Goal: Information Seeking & Learning: Learn about a topic

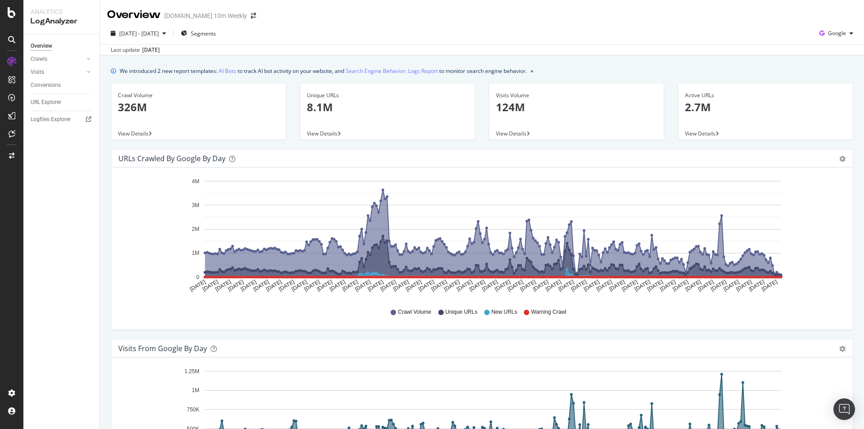
scroll to position [135, 0]
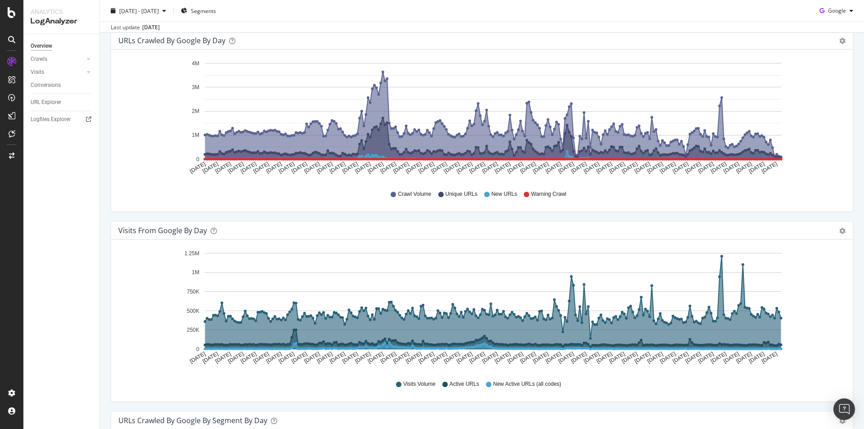
scroll to position [45, 0]
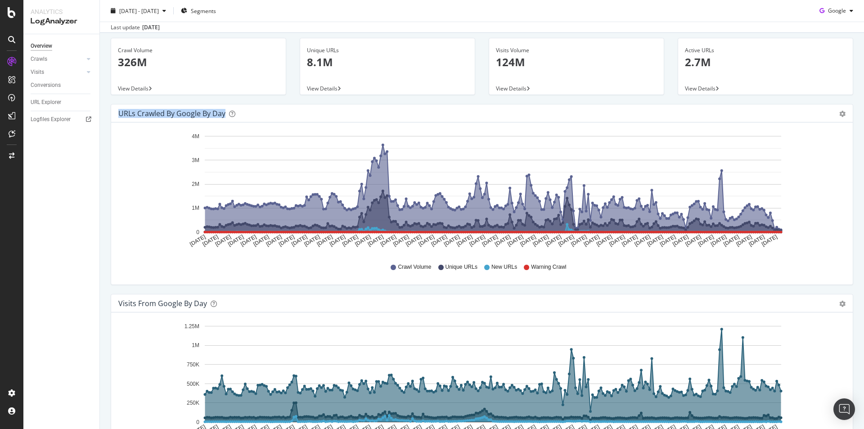
drag, startPoint x: 119, startPoint y: 112, endPoint x: 226, endPoint y: 114, distance: 107.6
click at [226, 114] on div "URLs Crawled by Google by day" at bounding box center [471, 113] width 707 height 9
copy div "URLs Crawled by Google by day"
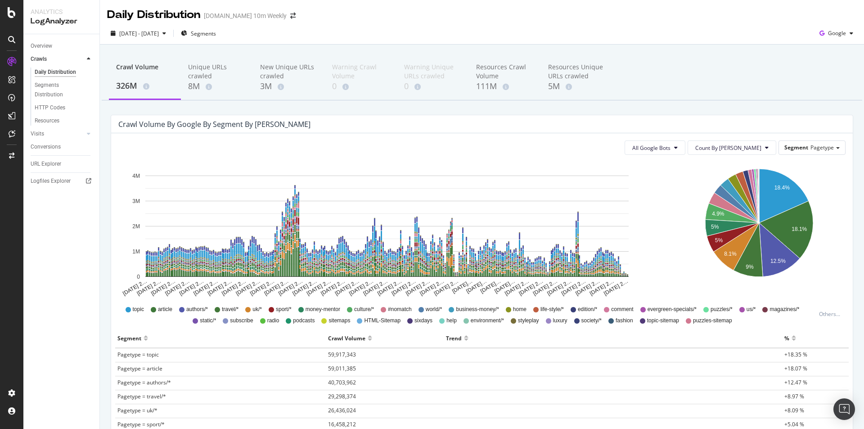
click at [133, 310] on span "topic" at bounding box center [138, 310] width 11 height 8
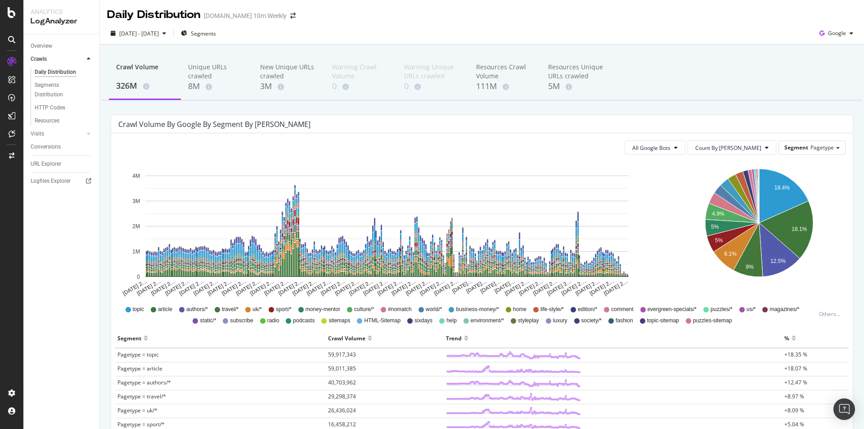
click at [770, 184] on icon "A chart." at bounding box center [784, 196] width 50 height 54
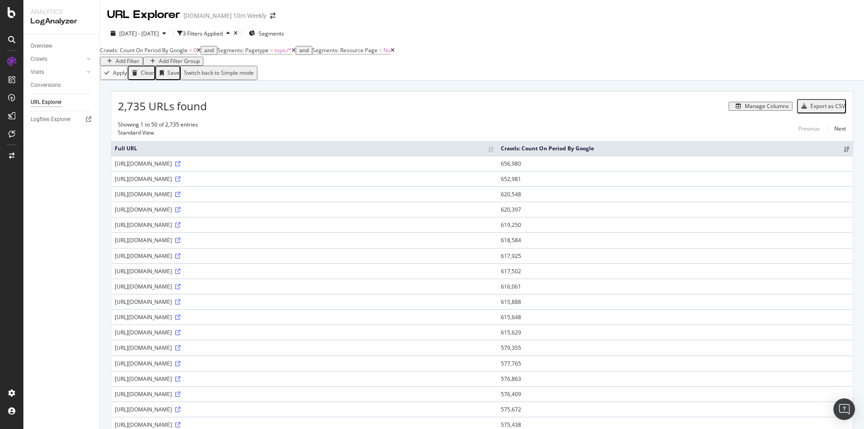
copy div "https://www.thetimes.co.uk/topic/golf"
drag, startPoint x: 114, startPoint y: 214, endPoint x: 210, endPoint y: 214, distance: 95.9
click at [210, 214] on td "https://www.thetimes.co.uk/topic/golf" at bounding box center [304, 209] width 386 height 15
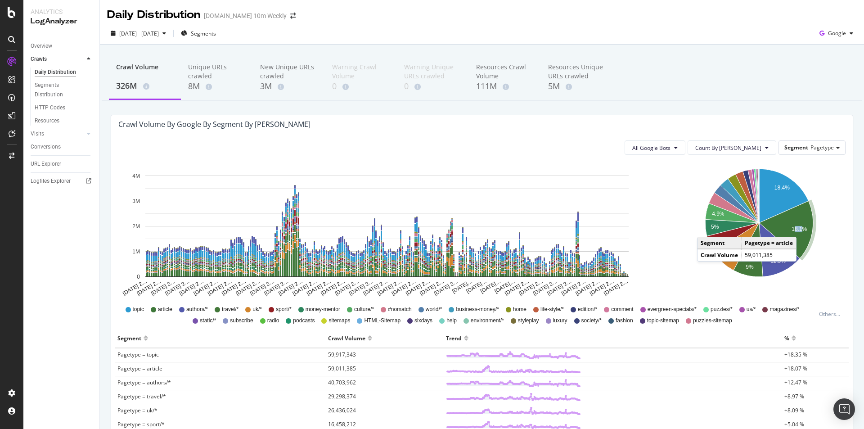
drag, startPoint x: 795, startPoint y: 226, endPoint x: 782, endPoint y: 279, distance: 54.1
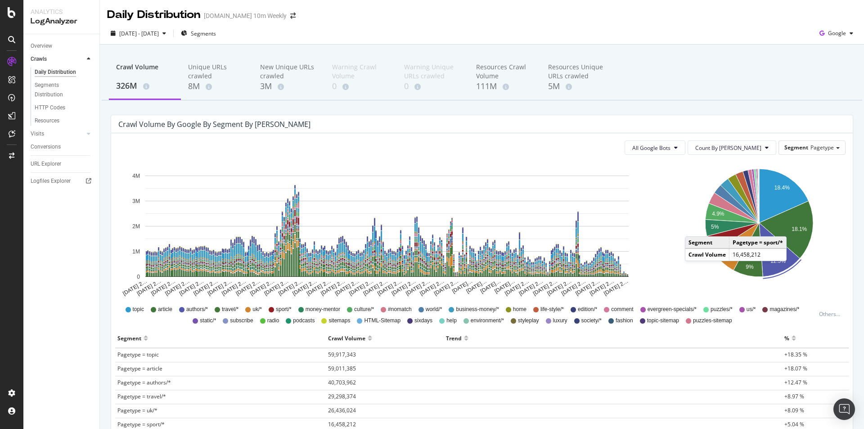
click at [792, 227] on text "18.1%" at bounding box center [799, 229] width 15 height 6
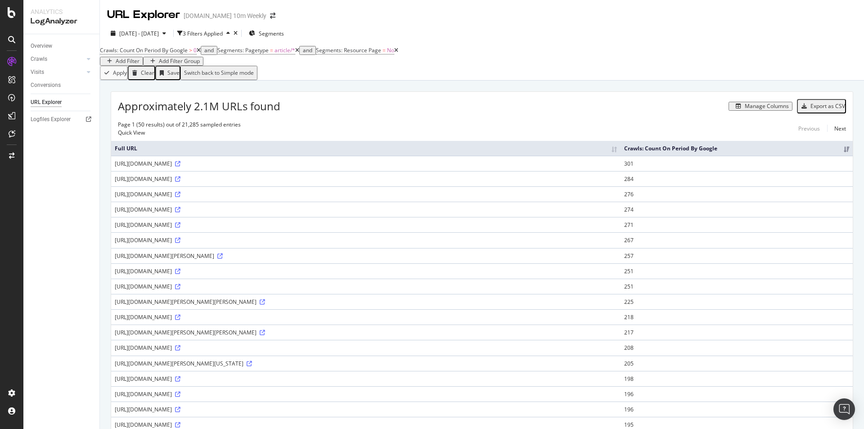
copy div "https://www.thetimes.com/article/fata-morgana-bizarre-mirage-thats-no-stretch-o…"
drag, startPoint x: 114, startPoint y: 169, endPoint x: 393, endPoint y: 168, distance: 279.5
click at [393, 168] on td "https://www.thetimes.com/article/fata-morgana-bizarre-mirage-thats-no-stretch-o…" at bounding box center [365, 163] width 509 height 15
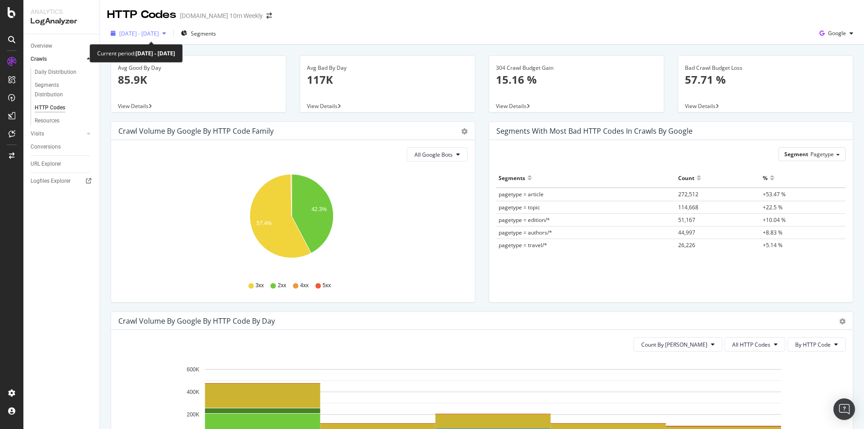
click at [170, 28] on div "[DATE] - [DATE]" at bounding box center [138, 34] width 63 height 14
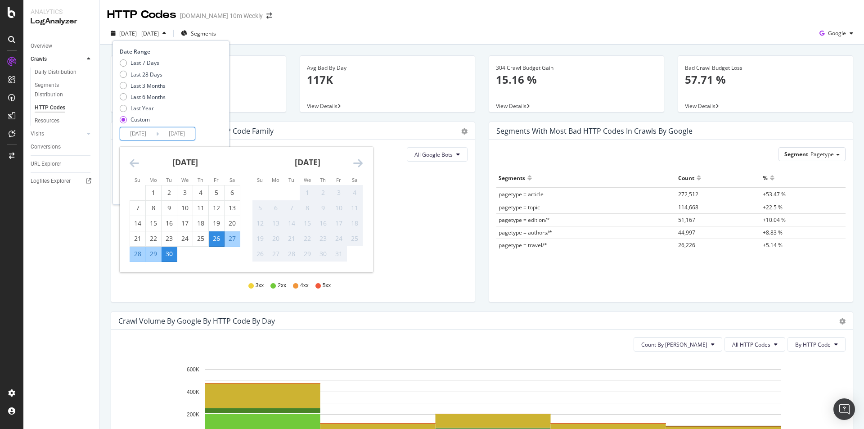
click at [184, 129] on input "[DATE]" at bounding box center [177, 133] width 36 height 13
click at [220, 122] on div "Last 7 Days Last 28 Days Last 3 Months Last 6 Months Last Year Custom" at bounding box center [170, 93] width 100 height 68
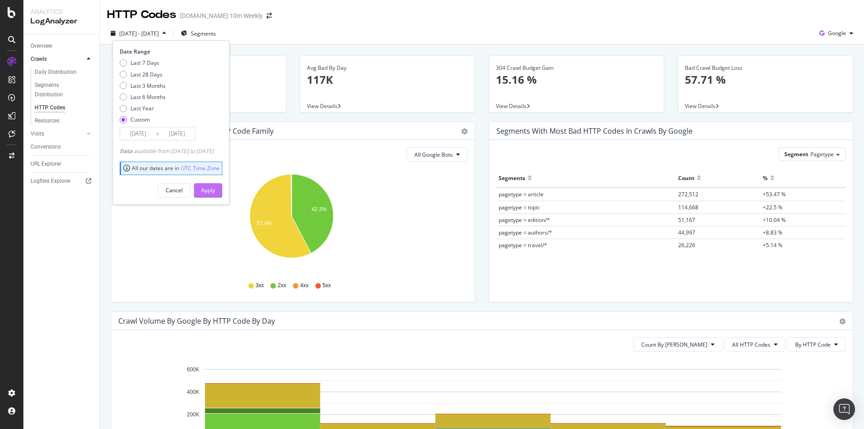
click at [215, 192] on div "Apply" at bounding box center [208, 190] width 14 height 8
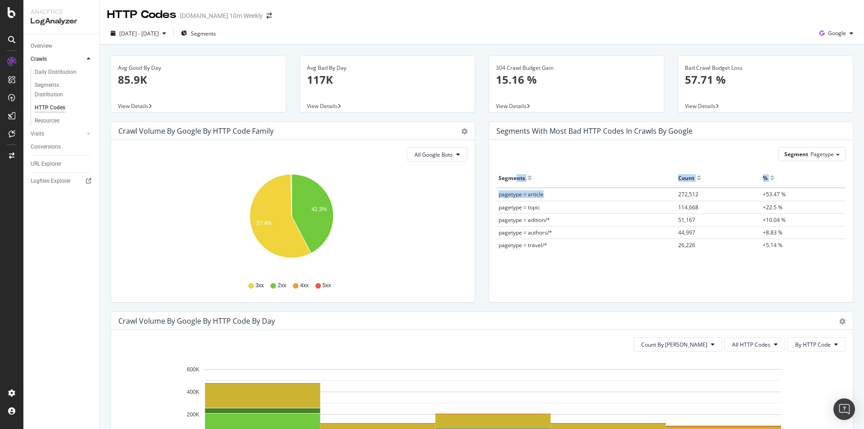
drag, startPoint x: 547, startPoint y: 195, endPoint x: 510, endPoint y: 188, distance: 37.6
click at [510, 187] on table "Segments Count % pagetype = article 272,512 +53.47 % pagetype = topic 114,668 +…" at bounding box center [670, 209] width 349 height 83
click at [476, 256] on div "Crawl Volume by google by HTTP Code Family Pie Table All Google Bots Hold CTRL …" at bounding box center [293, 217] width 378 height 190
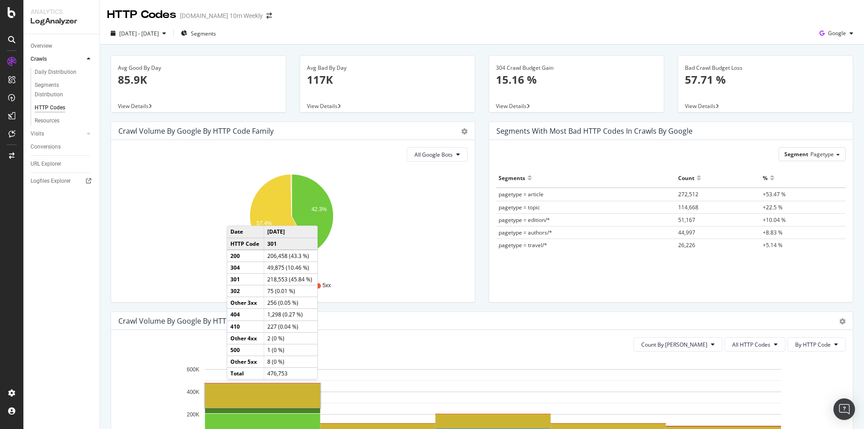
drag, startPoint x: 518, startPoint y: 236, endPoint x: 510, endPoint y: 241, distance: 8.9
click at [518, 236] on td "pagetype = authors/*" at bounding box center [586, 232] width 180 height 13
click at [496, 336] on div "Count By Day All HTTP Codes By HTTP Code Hold CTRL while clicking to filter the…" at bounding box center [482, 411] width 742 height 162
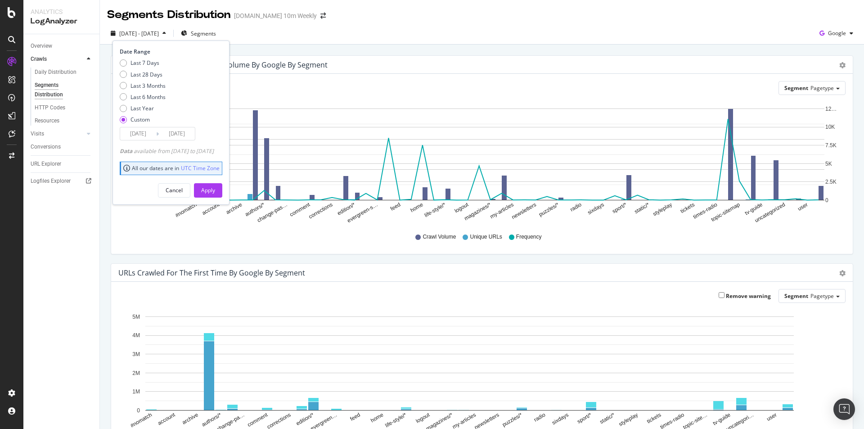
click at [283, 223] on icon "#nomatch account archive authors/* change-pas… comment corrections edition/* ev…" at bounding box center [478, 163] width 721 height 122
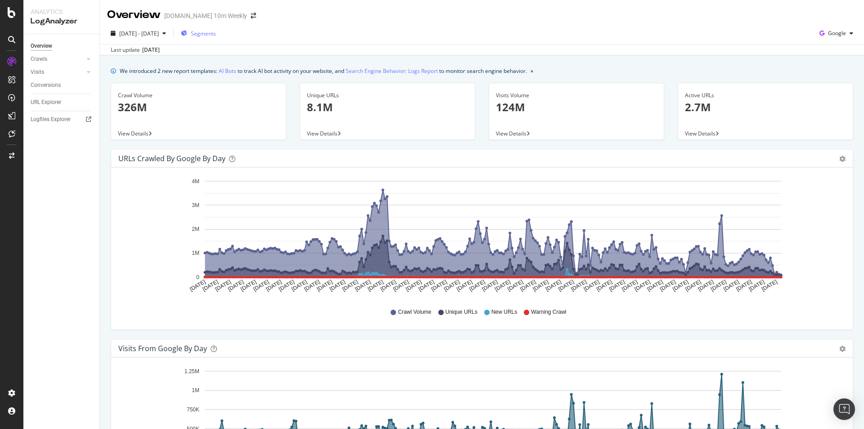
click at [216, 35] on span "Segments" at bounding box center [203, 34] width 25 height 8
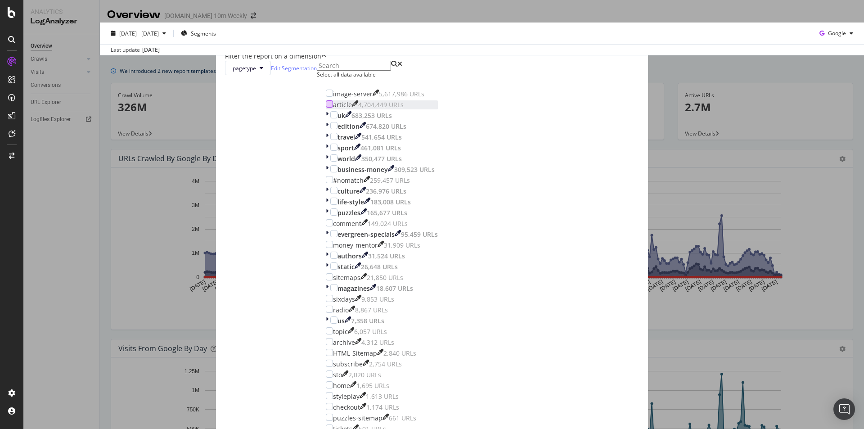
click at [333, 108] on div "modal" at bounding box center [329, 103] width 7 height 7
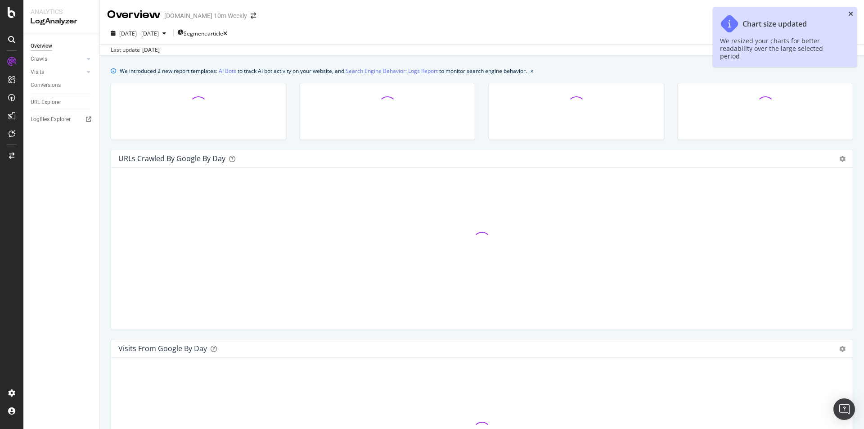
click at [849, 14] on icon "close toast" at bounding box center [850, 14] width 5 height 6
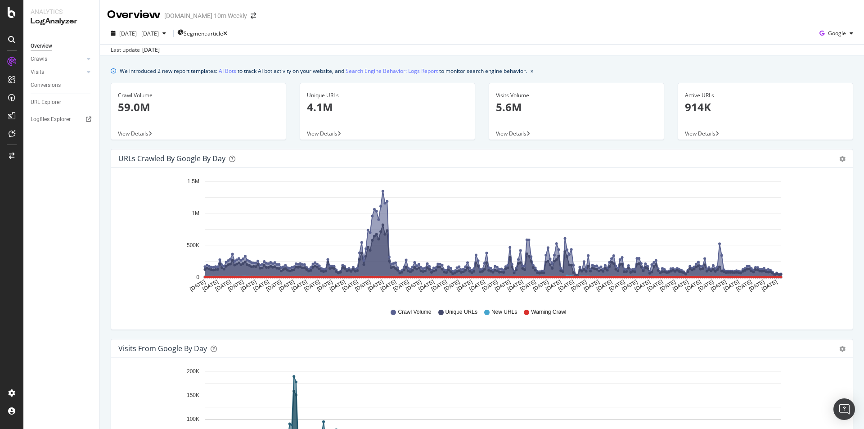
click at [361, 101] on p "4.1M" at bounding box center [387, 106] width 161 height 15
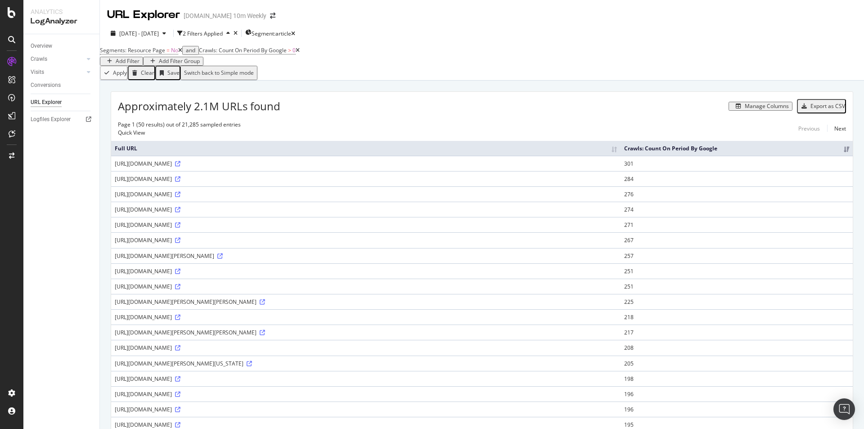
click at [202, 153] on th "Full URL" at bounding box center [365, 148] width 509 height 15
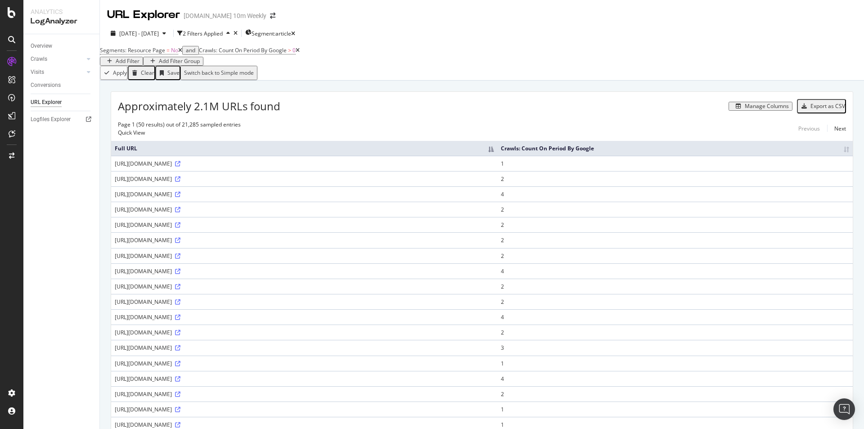
click at [347, 145] on th "Full URL" at bounding box center [304, 148] width 386 height 15
click at [245, 149] on th "Full URL" at bounding box center [329, 148] width 436 height 15
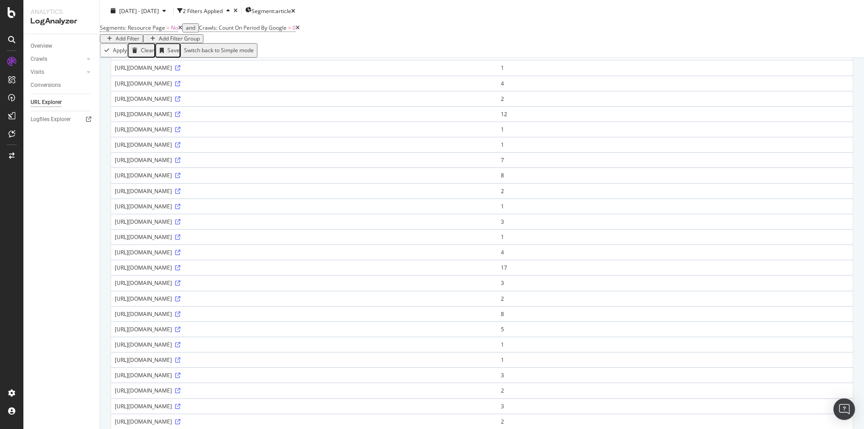
scroll to position [540, 0]
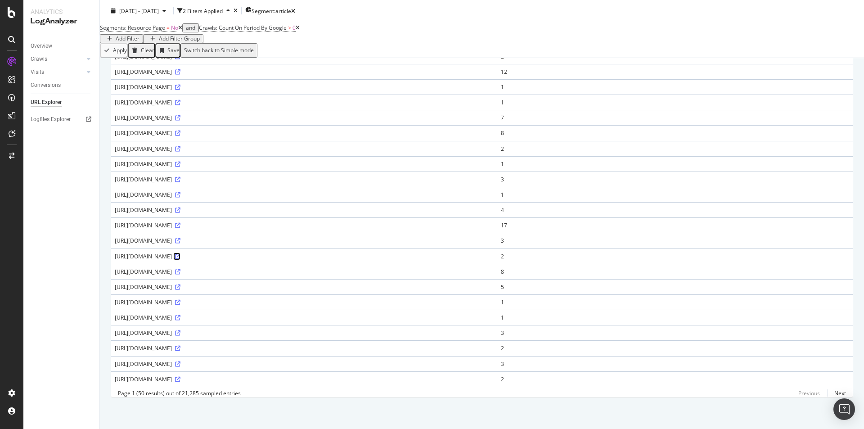
click at [180, 254] on icon at bounding box center [177, 256] width 5 height 5
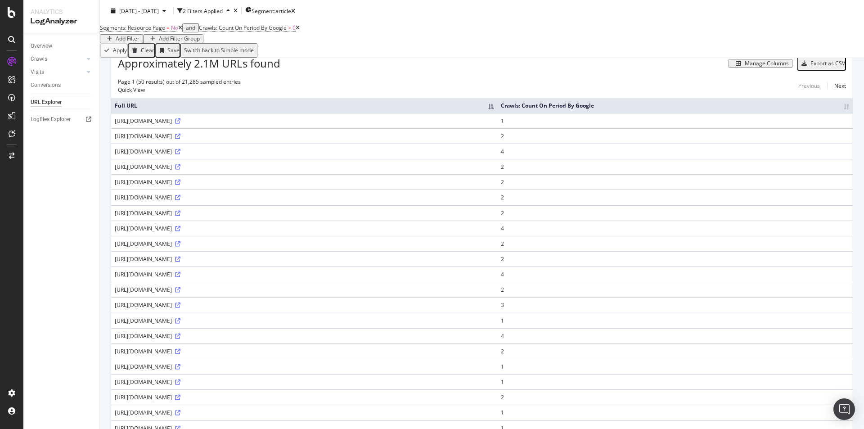
scroll to position [0, 0]
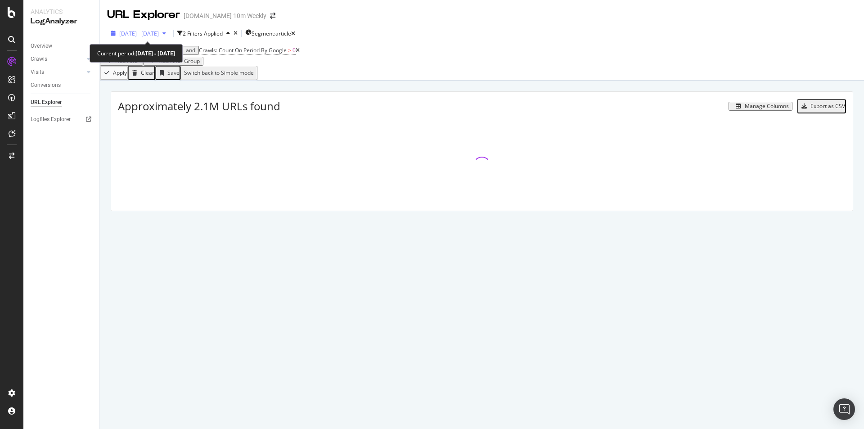
click at [159, 29] on div "2025 Jul. 1st - Sep. 30th" at bounding box center [138, 34] width 63 height 14
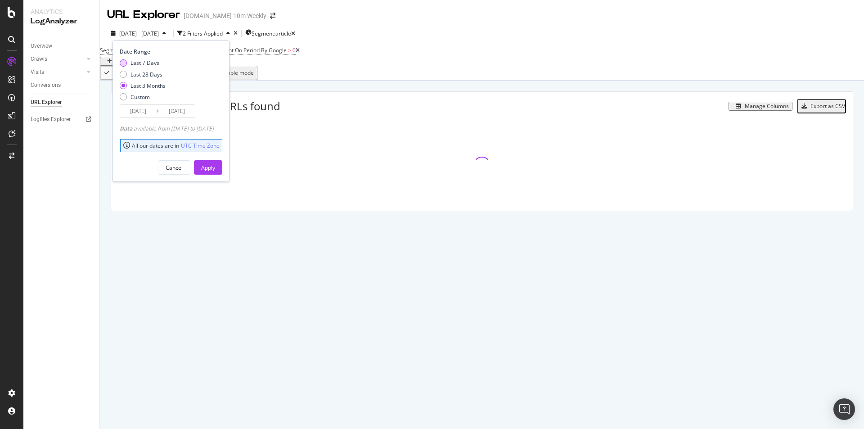
click at [153, 62] on div "Last 7 Days" at bounding box center [145, 63] width 29 height 8
type input "2025/09/24"
click at [215, 169] on div "Apply" at bounding box center [208, 168] width 14 height 8
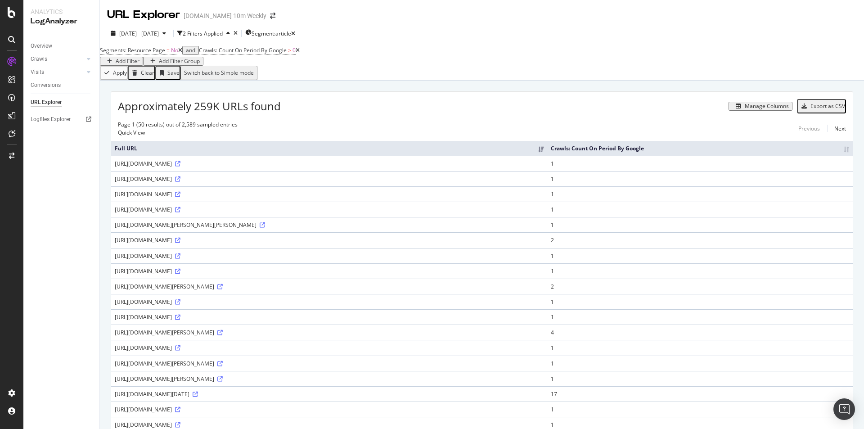
drag, startPoint x: 189, startPoint y: 58, endPoint x: 343, endPoint y: 108, distance: 162.4
click at [343, 108] on div "URL Explorer TheTimes.com 10m Weekly 2025 Sep. 24th - Sep. 30th 2 Filters Appli…" at bounding box center [482, 214] width 764 height 429
click at [348, 108] on div "Manage Columns" at bounding box center [537, 106] width 512 height 9
click at [180, 167] on icon at bounding box center [177, 163] width 5 height 5
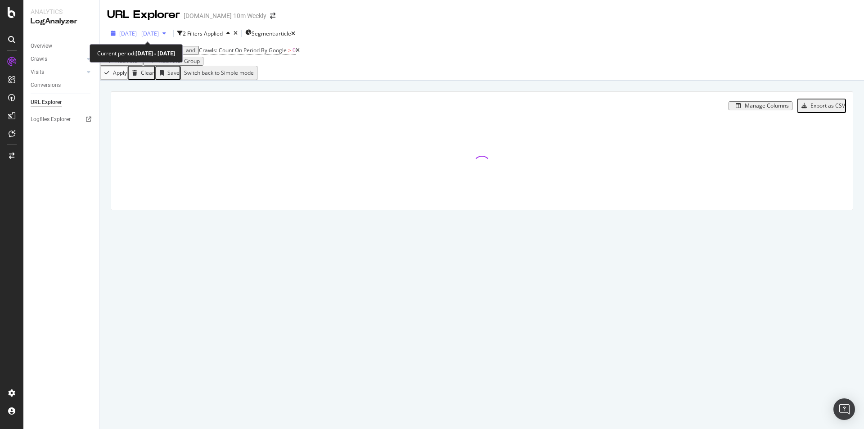
click at [159, 33] on span "2025 Jul. 1st - Sep. 30th" at bounding box center [139, 34] width 40 height 8
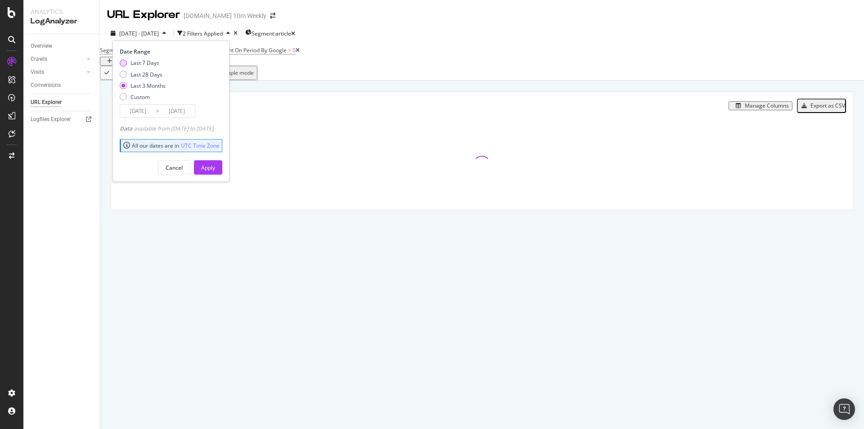
click at [143, 65] on div "Last 7 Days" at bounding box center [145, 63] width 29 height 8
type input "2025/09/24"
click at [222, 169] on button "Apply" at bounding box center [208, 167] width 28 height 14
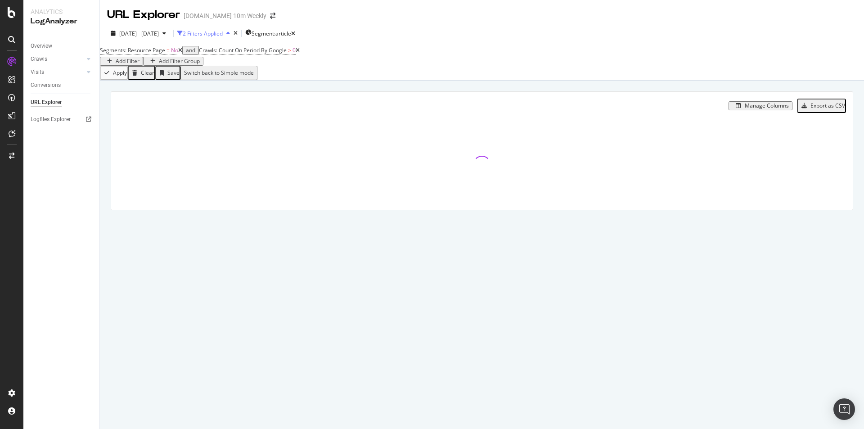
click at [234, 27] on div "2 Filters Applied" at bounding box center [205, 34] width 56 height 14
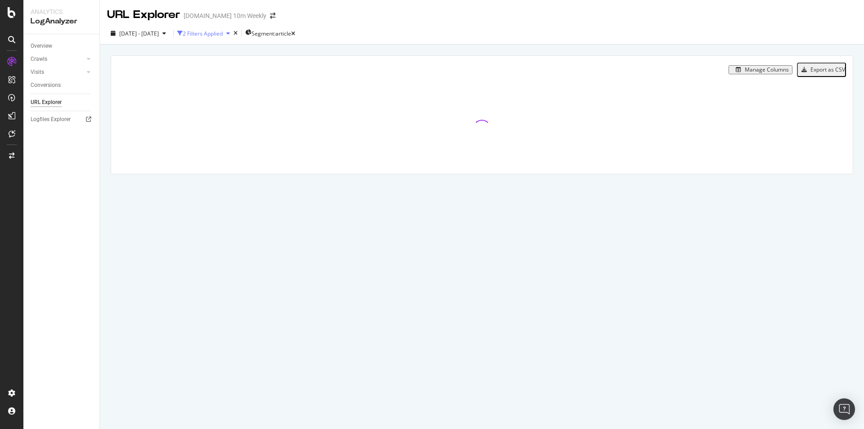
click at [223, 33] on div "2 Filters Applied" at bounding box center [203, 34] width 40 height 8
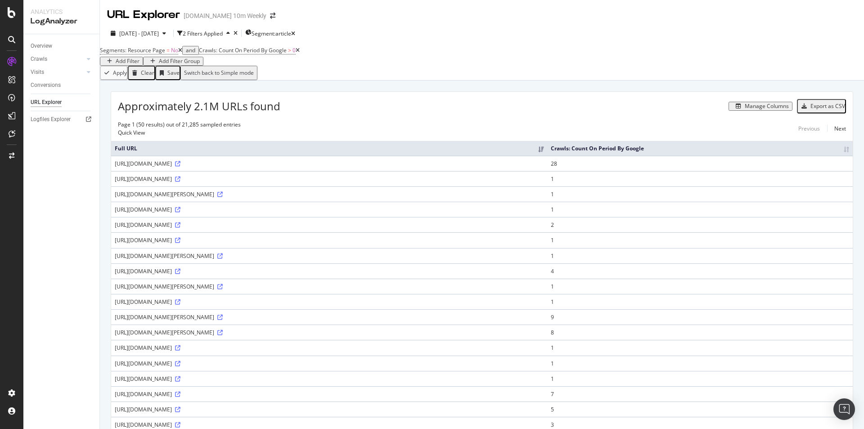
copy div "https://www.thetimes.com/article/"
drag, startPoint x: 112, startPoint y: 165, endPoint x: 200, endPoint y: 165, distance: 88.2
click at [200, 165] on td "https://www.thetimes.com/article/zucchini-and-parmesan-pasta-0rf9c8xkt89" at bounding box center [329, 163] width 436 height 15
click at [842, 150] on th "Crawls: Count On Period By Google" at bounding box center [700, 148] width 306 height 15
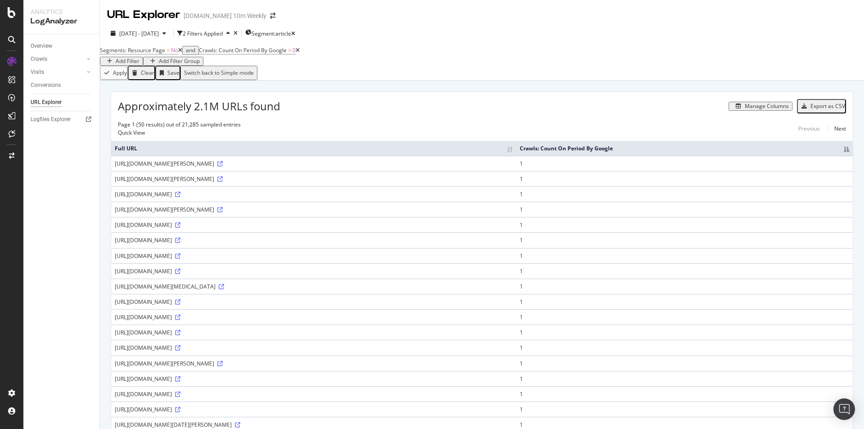
click at [843, 152] on th "Crawls: Count On Period By Google" at bounding box center [684, 148] width 337 height 15
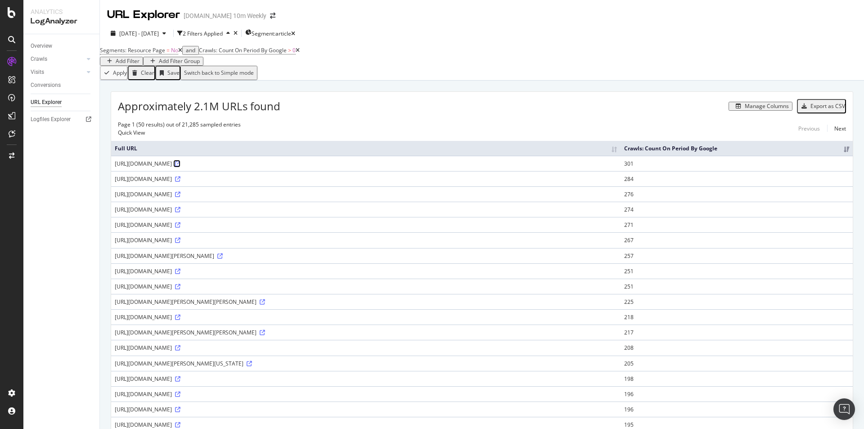
click at [180, 167] on icon at bounding box center [177, 163] width 5 height 5
click at [770, 109] on div "Manage Columns" at bounding box center [767, 106] width 44 height 6
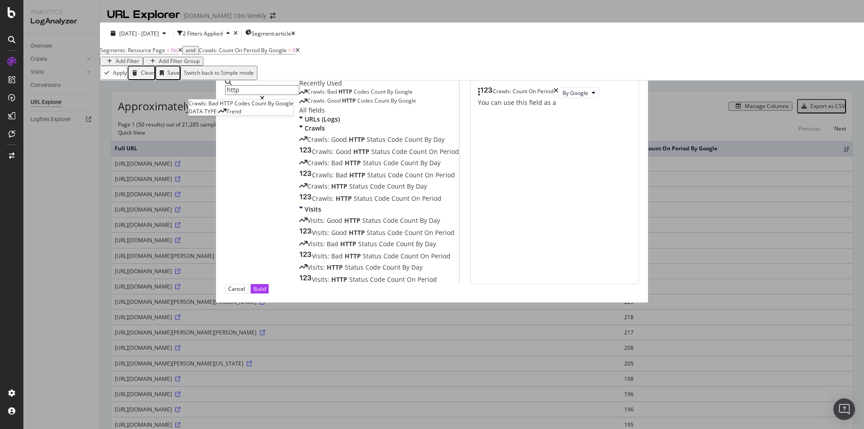
type input "http"
click at [354, 95] on span "Codes" at bounding box center [362, 92] width 17 height 8
click at [357, 104] on span "Codes" at bounding box center [365, 101] width 17 height 8
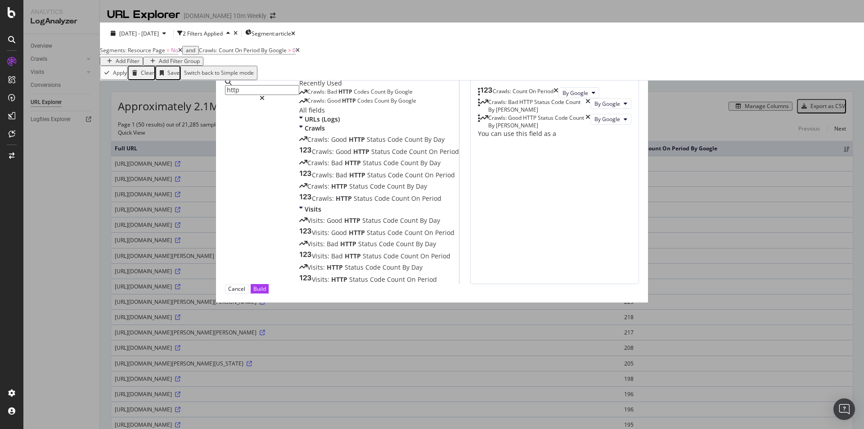
click at [266, 293] on div "Build" at bounding box center [259, 289] width 13 height 8
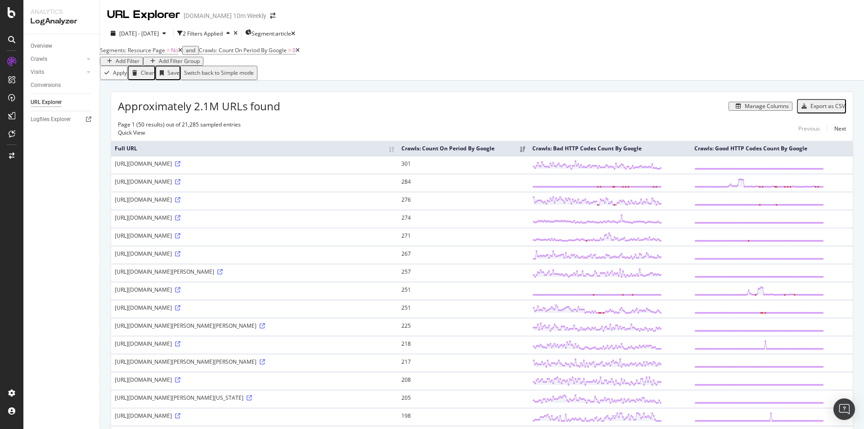
click at [360, 156] on th "Full URL" at bounding box center [254, 148] width 287 height 15
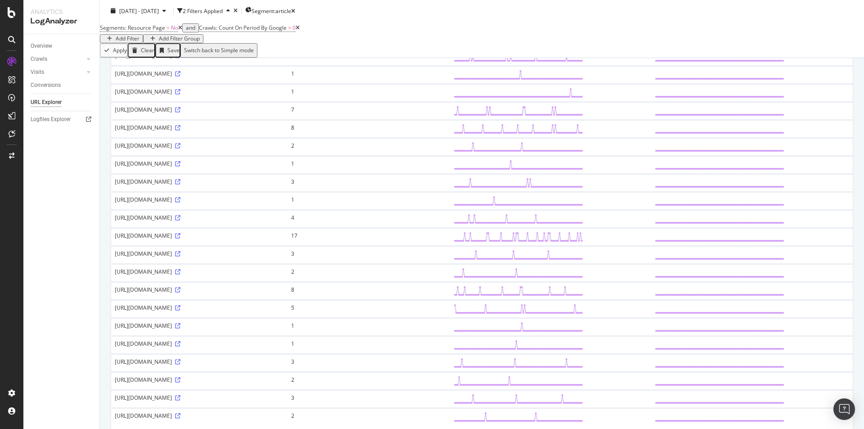
scroll to position [680, 0]
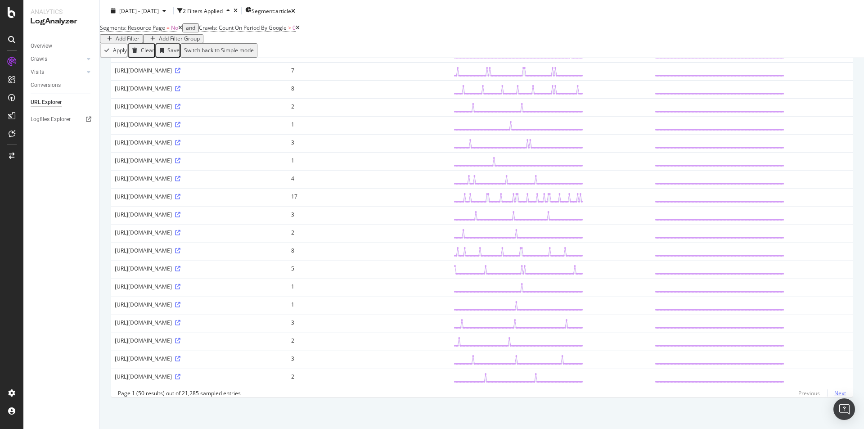
click at [833, 394] on link "Next" at bounding box center [836, 393] width 19 height 13
click at [832, 395] on link "Next" at bounding box center [836, 393] width 19 height 13
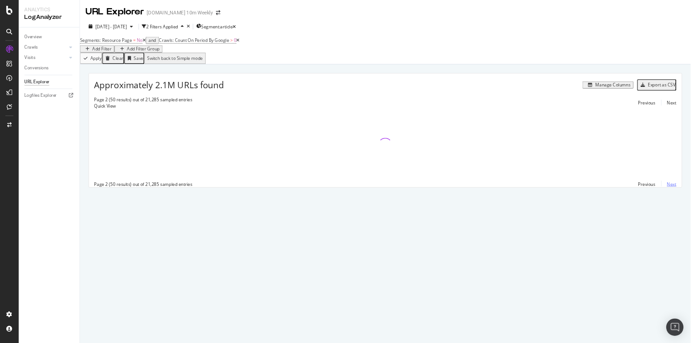
scroll to position [0, 0]
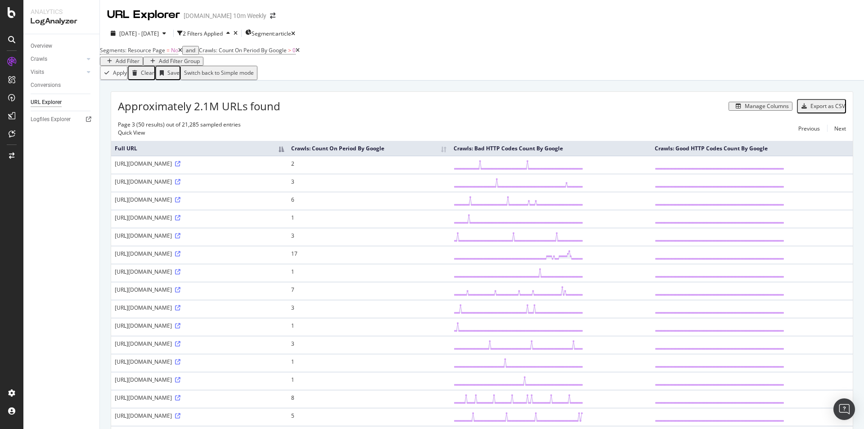
click at [754, 109] on div "Manage Columns" at bounding box center [767, 106] width 44 height 6
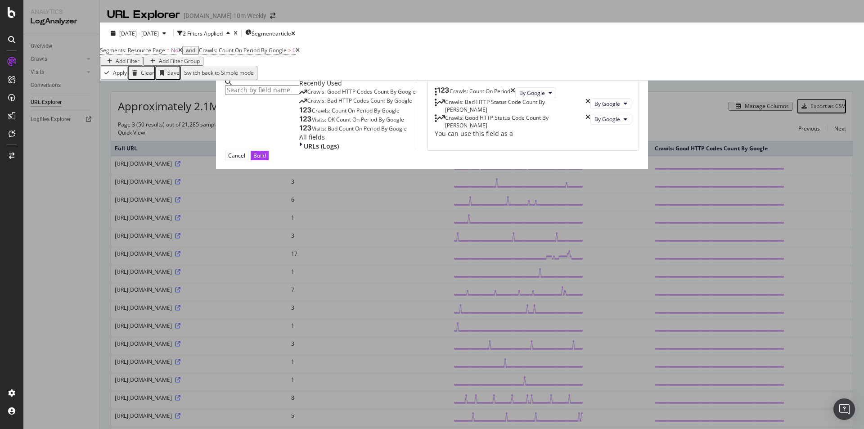
click at [590, 129] on icon "times" at bounding box center [588, 121] width 5 height 15
drag, startPoint x: 610, startPoint y: 141, endPoint x: 614, endPoint y: 202, distance: 60.4
click at [590, 113] on div "Crawls: Bad HTTP Status Code Count By [PERSON_NAME]" at bounding box center [513, 105] width 156 height 15
click at [269, 160] on button "Build" at bounding box center [260, 155] width 18 height 9
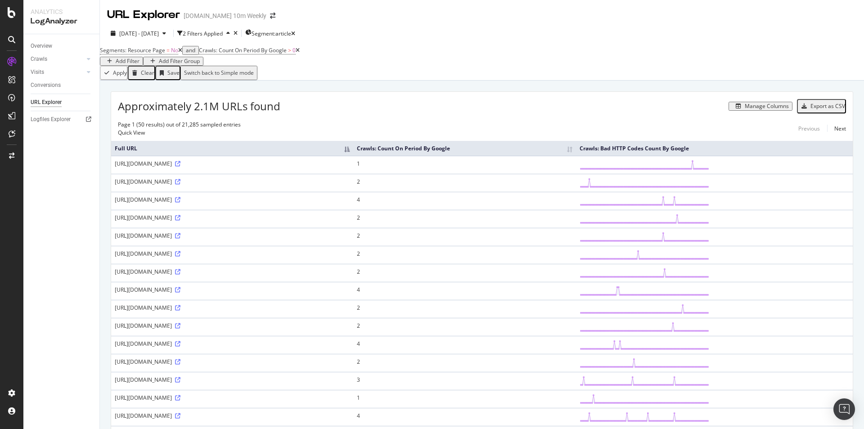
click at [766, 107] on button "Manage Columns" at bounding box center [761, 106] width 64 height 9
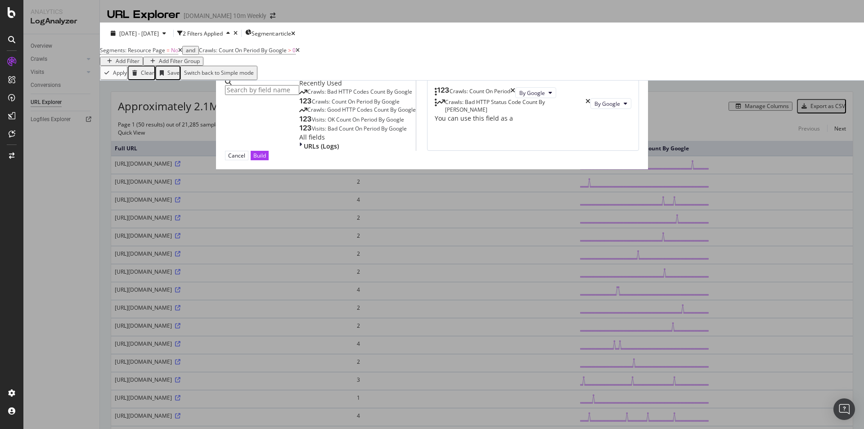
click at [590, 113] on icon "times" at bounding box center [588, 105] width 5 height 15
click at [266, 159] on div "Build" at bounding box center [259, 156] width 13 height 8
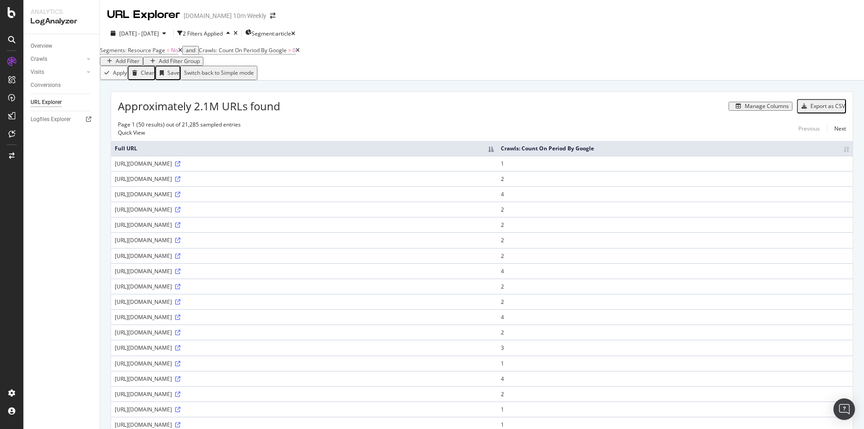
click at [308, 154] on th "Full URL" at bounding box center [304, 148] width 386 height 15
click at [327, 151] on th "Full URL" at bounding box center [329, 148] width 436 height 15
click at [650, 153] on th "Crawls: Count On Period By Google" at bounding box center [675, 148] width 356 height 15
click at [735, 152] on th "Crawls: Count On Period By Google" at bounding box center [701, 148] width 304 height 15
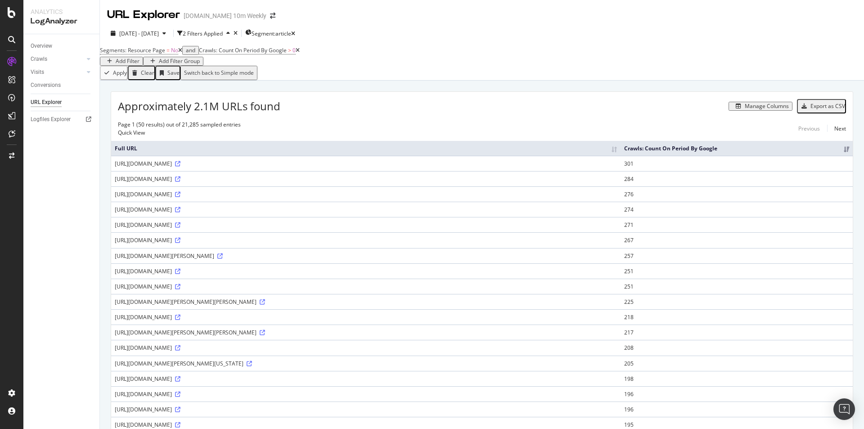
drag, startPoint x: 374, startPoint y: 196, endPoint x: 281, endPoint y: 201, distance: 93.7
click at [281, 198] on div "[URL][DOMAIN_NAME]" at bounding box center [366, 194] width 502 height 8
copy div "lude-to-ecstasy-members-cvm6vwr7p"
click at [391, 114] on div "Approximately 2.1M URLs found Manage Columns Export as CSV" at bounding box center [482, 103] width 742 height 22
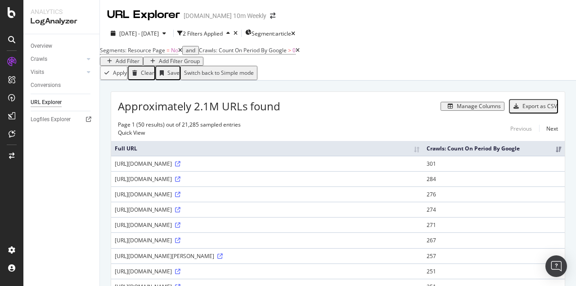
drag, startPoint x: 110, startPoint y: 173, endPoint x: 175, endPoint y: 175, distance: 64.4
drag, startPoint x: 183, startPoint y: 174, endPoint x: 200, endPoint y: 174, distance: 17.6
click at [200, 167] on div "[URL][DOMAIN_NAME]" at bounding box center [267, 164] width 305 height 8
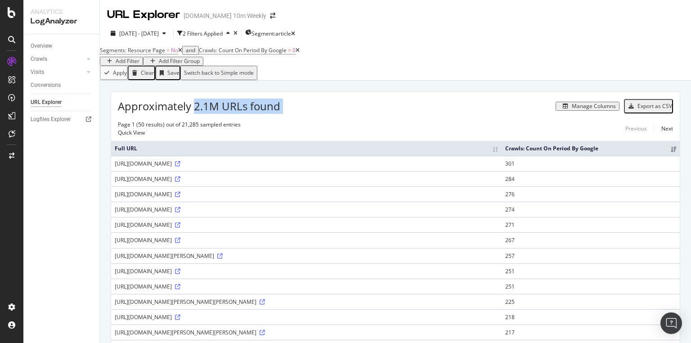
drag, startPoint x: 196, startPoint y: 112, endPoint x: 288, endPoint y: 110, distance: 91.8
click at [288, 110] on div "Approximately 2.1M URLs found Manage Columns Export as CSV" at bounding box center [395, 103] width 569 height 22
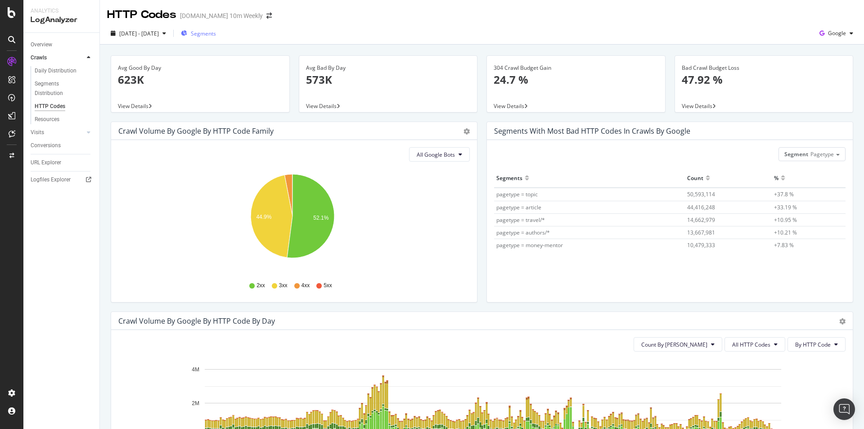
click at [220, 36] on button "Segments" at bounding box center [198, 33] width 42 height 14
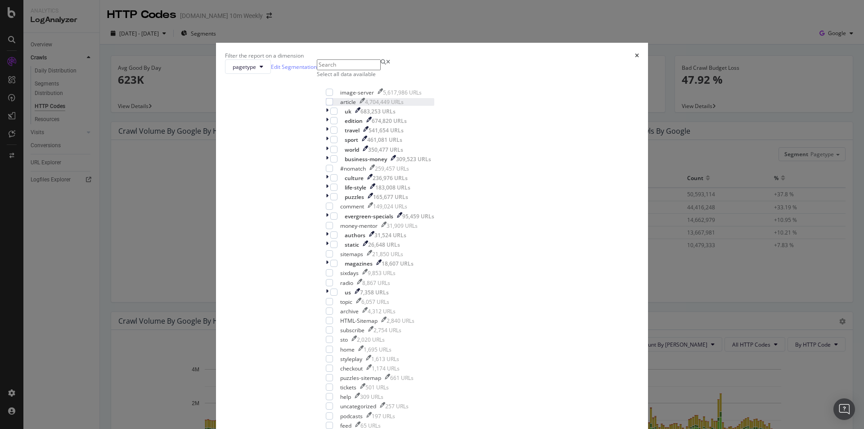
click at [356, 106] on div "article" at bounding box center [348, 102] width 16 height 8
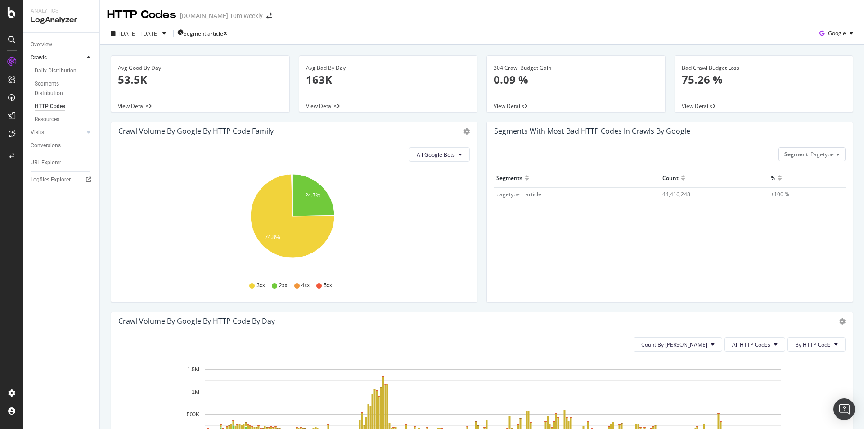
click at [368, 22] on div "HTTP Codes TheTimes.com 10m Weekly" at bounding box center [482, 11] width 764 height 23
click at [294, 229] on icon "A chart." at bounding box center [292, 216] width 84 height 84
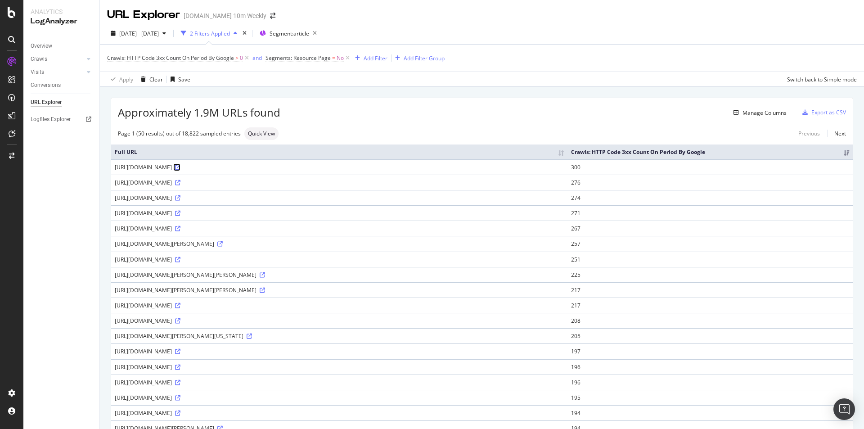
click at [180, 165] on icon at bounding box center [177, 167] width 5 height 5
drag, startPoint x: 197, startPoint y: 113, endPoint x: 283, endPoint y: 108, distance: 86.1
click at [283, 108] on div "Approximately 1.9M URLs found Manage Columns Export as CSV" at bounding box center [482, 109] width 742 height 22
click at [333, 151] on th "Full URL" at bounding box center [339, 151] width 456 height 15
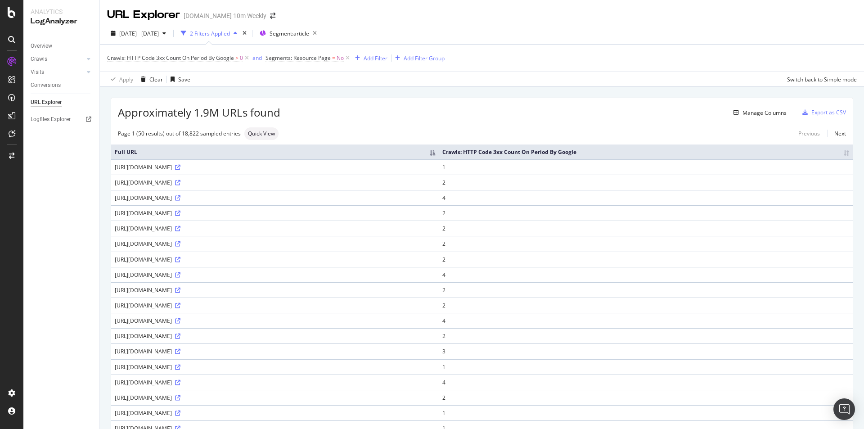
click at [323, 153] on th "Full URL" at bounding box center [275, 151] width 328 height 15
click at [293, 149] on th "Full URL" at bounding box center [300, 151] width 378 height 15
click at [180, 366] on icon at bounding box center [177, 367] width 5 height 5
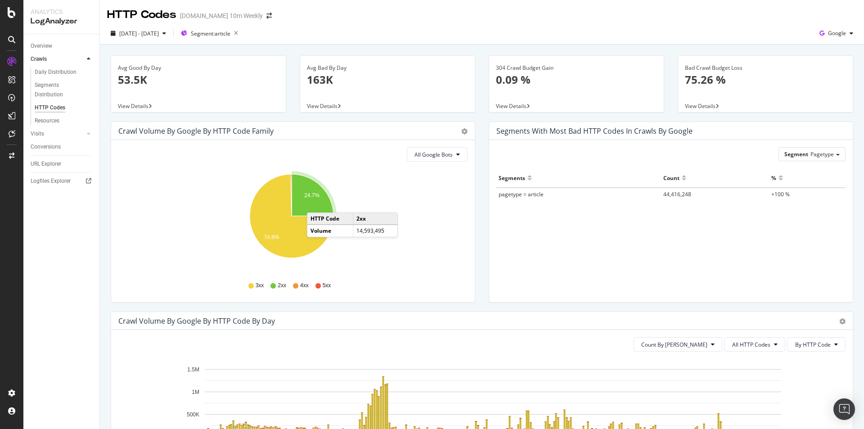
click at [316, 203] on icon "A chart." at bounding box center [313, 195] width 42 height 42
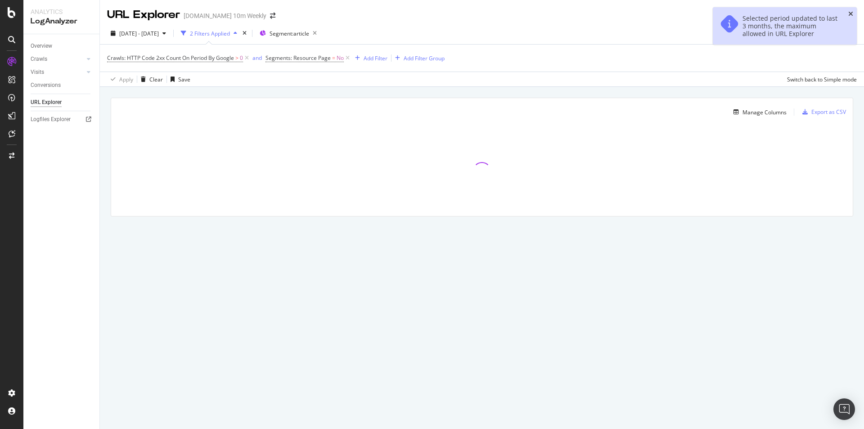
click at [852, 15] on icon "close toast" at bounding box center [850, 14] width 5 height 6
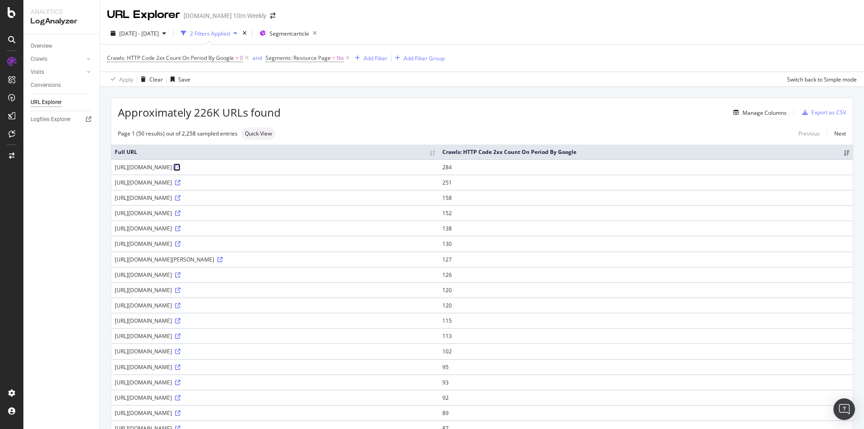
click at [180, 166] on icon at bounding box center [177, 167] width 5 height 5
drag, startPoint x: 209, startPoint y: 110, endPoint x: 315, endPoint y: 110, distance: 106.2
click at [315, 110] on div "Approximately 226K URLs found Manage Columns Export as CSV" at bounding box center [482, 109] width 742 height 22
click at [466, 135] on div "Page 1 (50 results) out of 2,258 sampled entries Quick View Previous Next" at bounding box center [482, 133] width 742 height 13
click at [436, 152] on th "Full URL" at bounding box center [275, 151] width 328 height 15
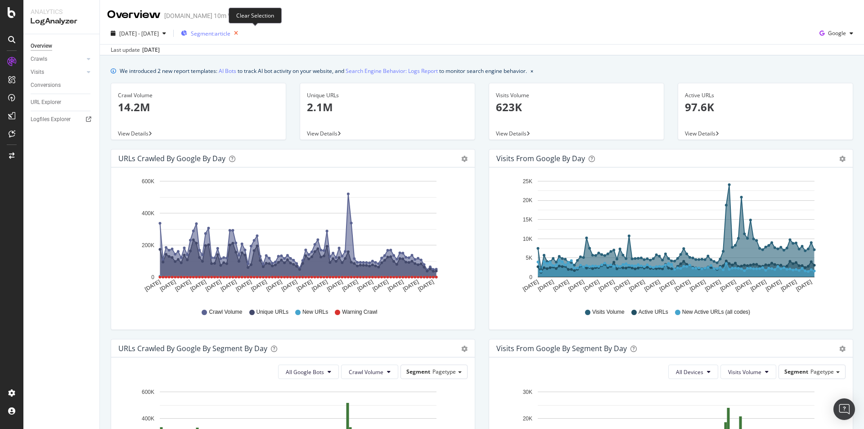
click at [242, 33] on icon "button" at bounding box center [235, 33] width 11 height 13
click at [216, 33] on span "Segments" at bounding box center [203, 34] width 25 height 8
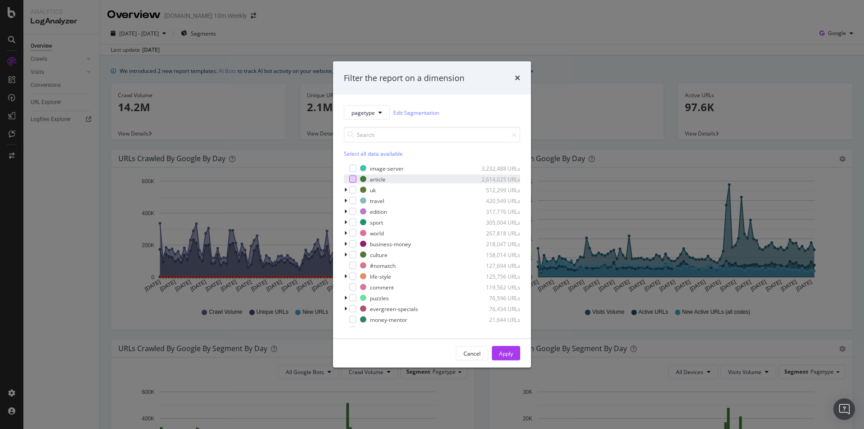
click at [351, 179] on div "modal" at bounding box center [352, 179] width 7 height 7
click at [506, 356] on div "Apply" at bounding box center [506, 353] width 14 height 8
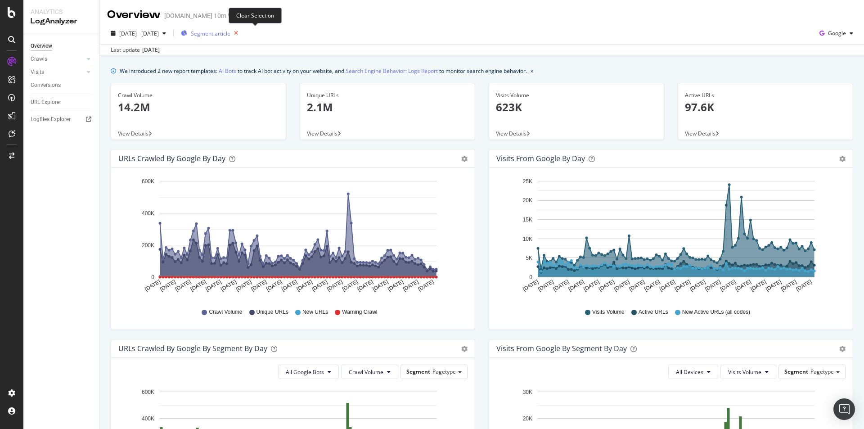
click at [242, 34] on icon "button" at bounding box center [235, 33] width 11 height 13
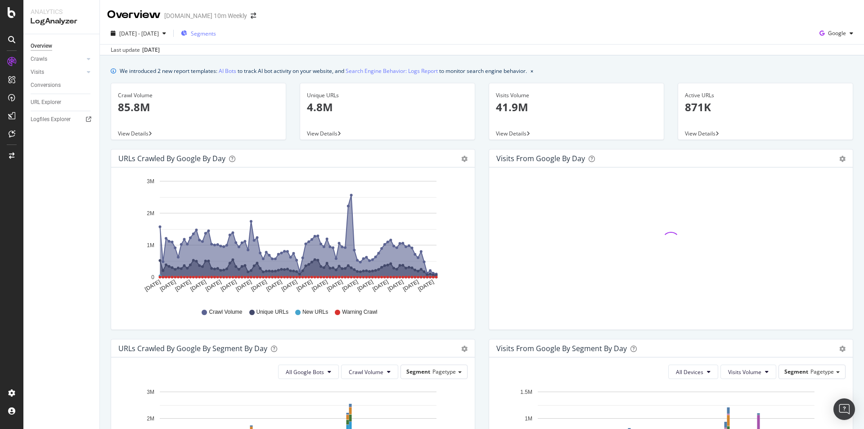
click at [216, 34] on span "Segments" at bounding box center [203, 34] width 25 height 8
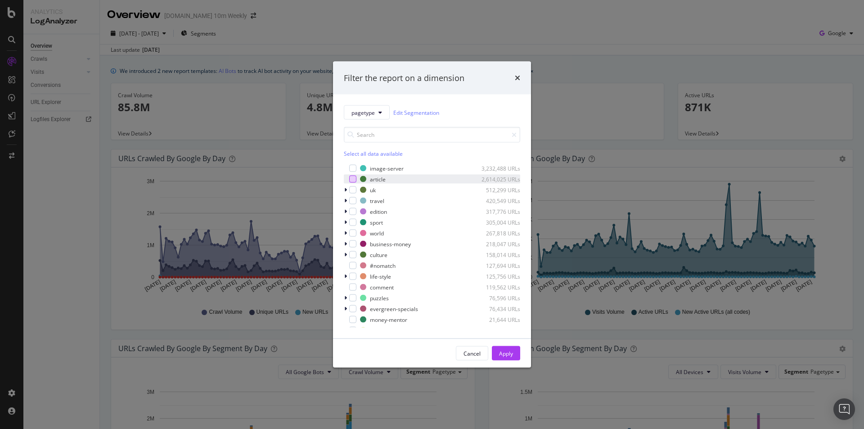
click at [352, 180] on div "modal" at bounding box center [352, 179] width 7 height 7
click at [511, 357] on div "Apply" at bounding box center [506, 354] width 14 height 14
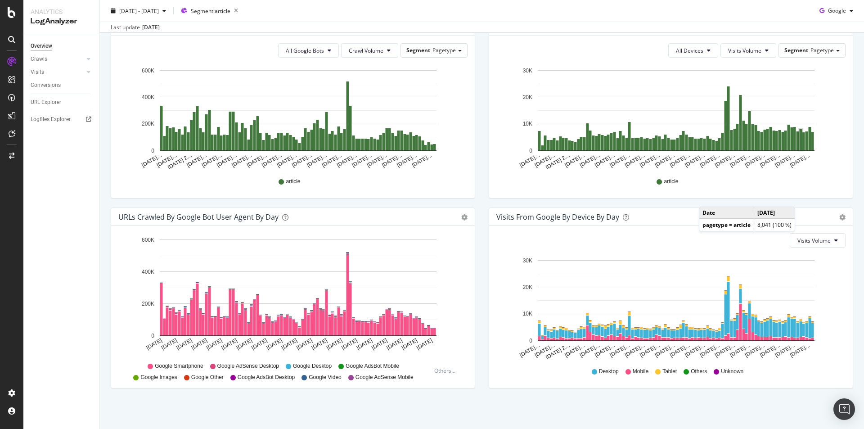
scroll to position [6, 0]
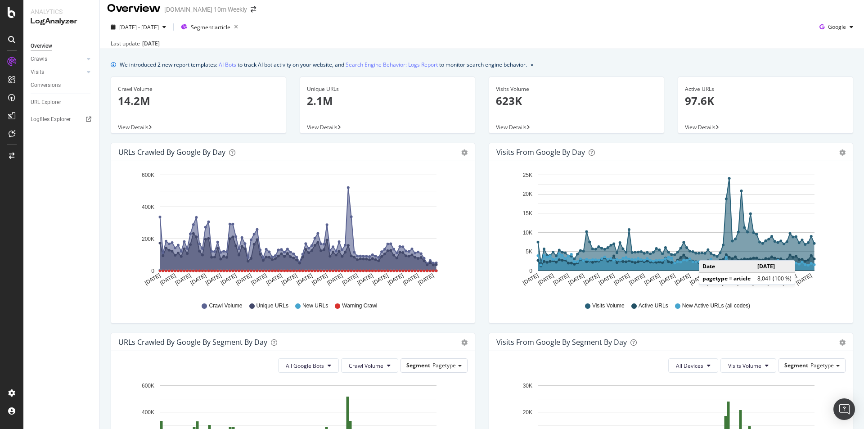
click at [793, 306] on div "Visits Volume Active URLs New Active URLs (all codes)" at bounding box center [671, 306] width 340 height 20
click at [815, 308] on div "Visits Volume Active URLs New Active URLs (all codes)" at bounding box center [671, 306] width 340 height 20
click at [825, 299] on div "Visits Volume Active URLs New Active URLs (all codes)" at bounding box center [671, 306] width 340 height 20
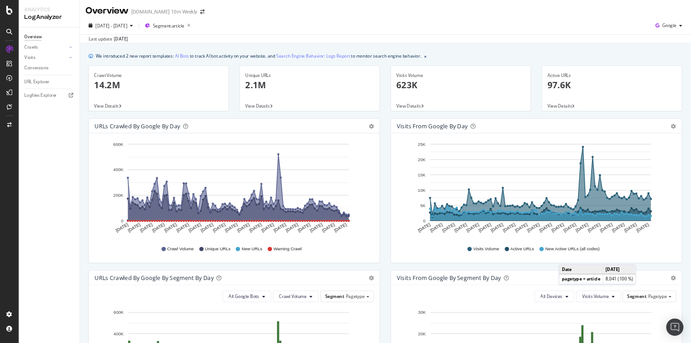
scroll to position [0, 0]
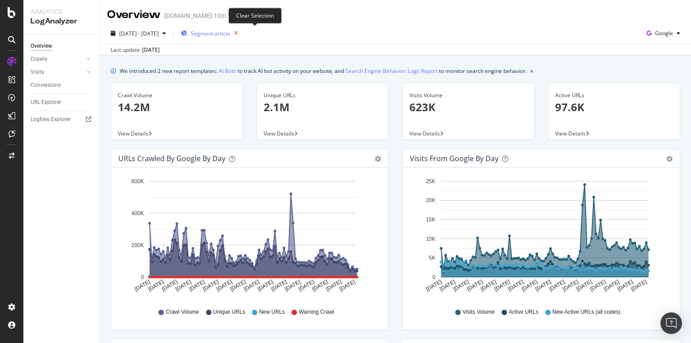
click at [242, 32] on icon "button" at bounding box center [235, 33] width 11 height 13
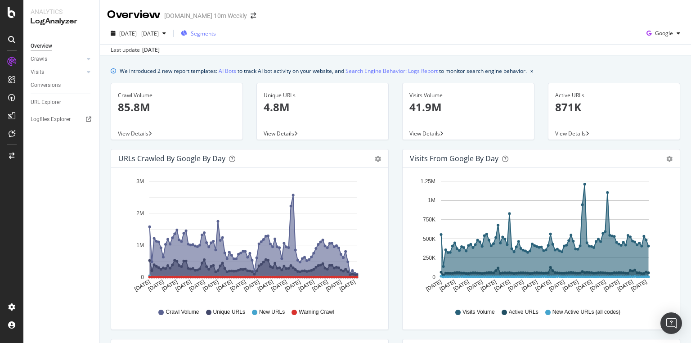
click at [216, 31] on span "Segments" at bounding box center [203, 34] width 25 height 8
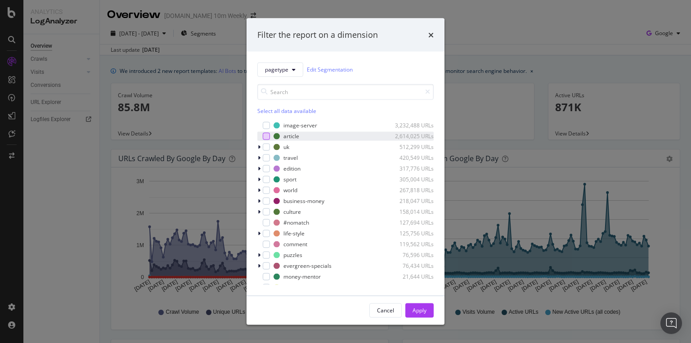
click at [267, 135] on div "modal" at bounding box center [266, 135] width 7 height 7
click at [425, 311] on div "Apply" at bounding box center [420, 310] width 14 height 8
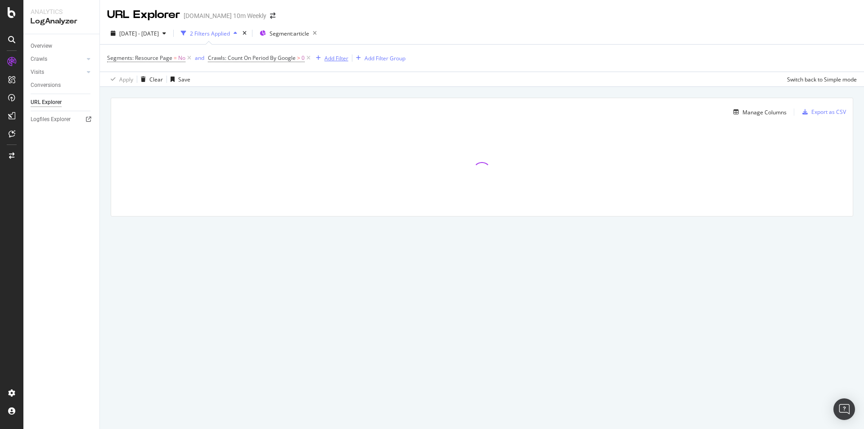
click at [333, 58] on div "Add Filter" at bounding box center [336, 58] width 24 height 8
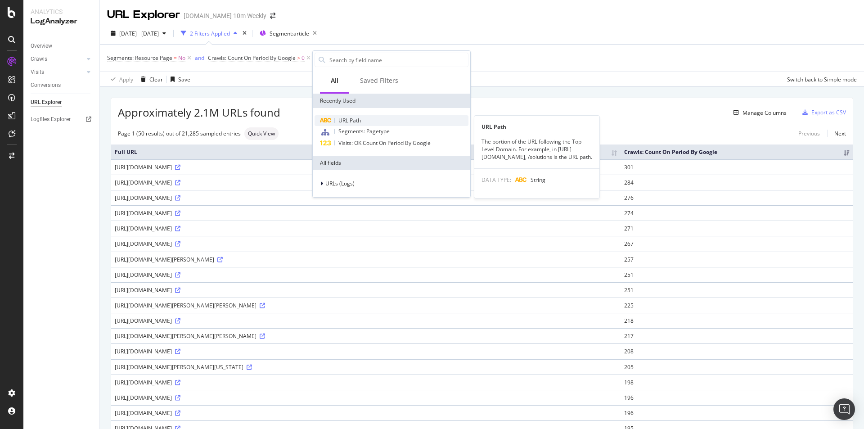
click at [350, 121] on span "URL Path" at bounding box center [349, 121] width 23 height 8
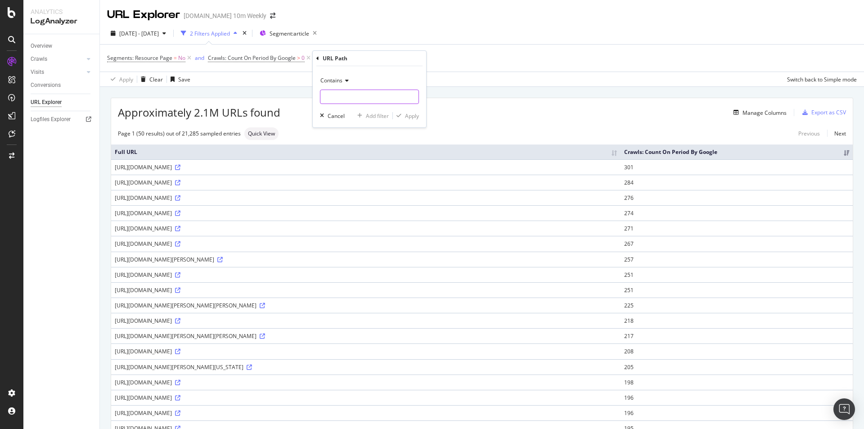
click at [356, 95] on input "text" at bounding box center [369, 97] width 98 height 14
paste input "of-the-imagination-zq60w5bt6"
type input "of-the-imagination-zq60w5bt6"
click at [415, 115] on div "Apply" at bounding box center [412, 116] width 14 height 8
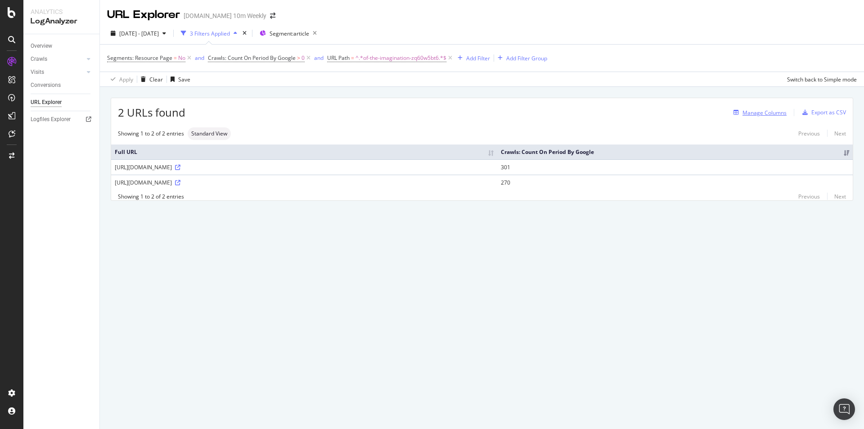
click at [769, 110] on div "Manage Columns" at bounding box center [765, 113] width 44 height 8
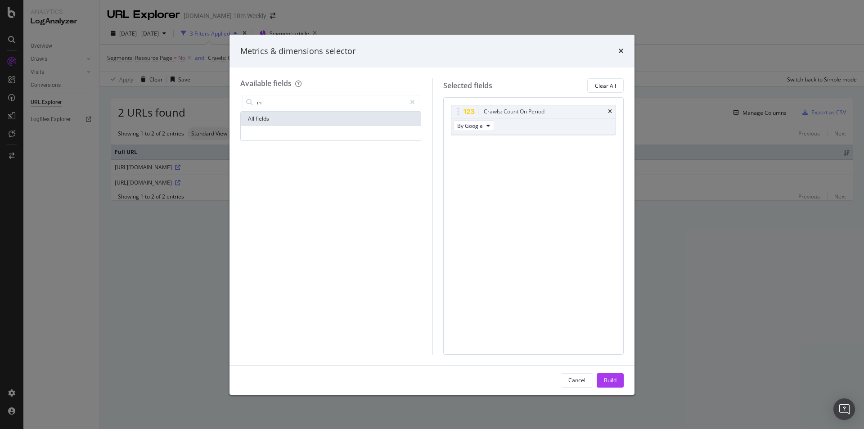
type input "i"
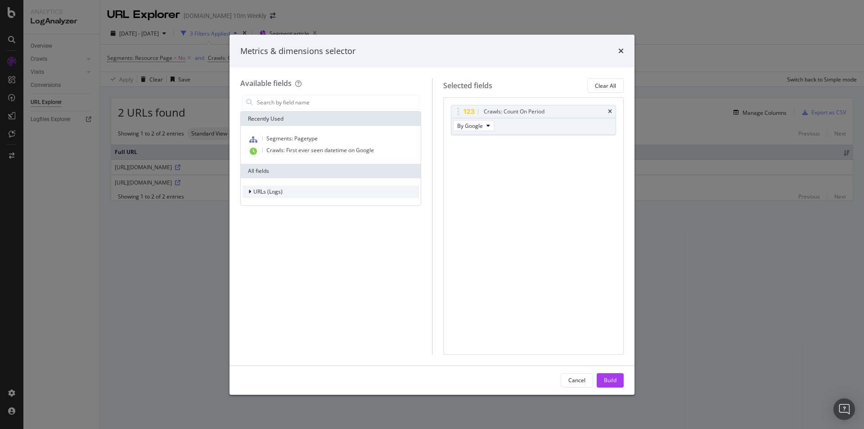
click at [251, 190] on div "modal" at bounding box center [250, 191] width 5 height 9
click at [257, 231] on div "modal" at bounding box center [255, 233] width 5 height 9
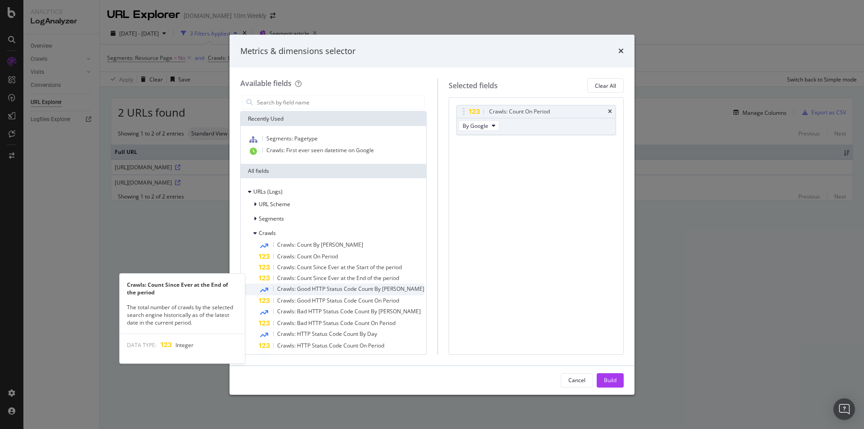
scroll to position [76, 0]
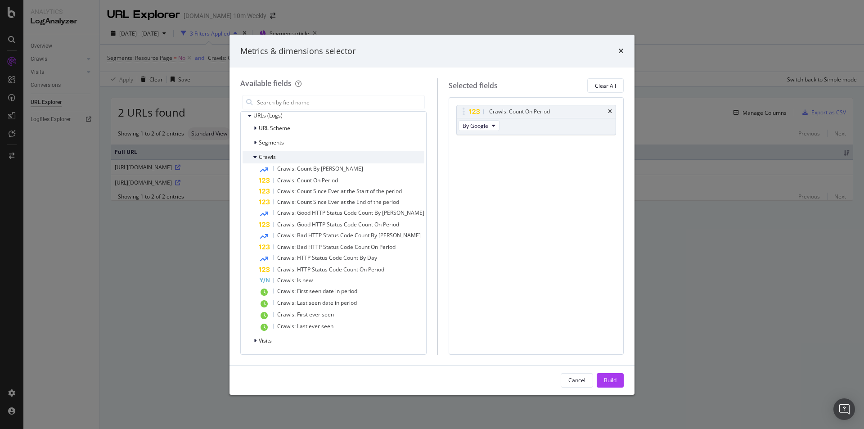
click at [257, 157] on div "modal" at bounding box center [255, 157] width 5 height 9
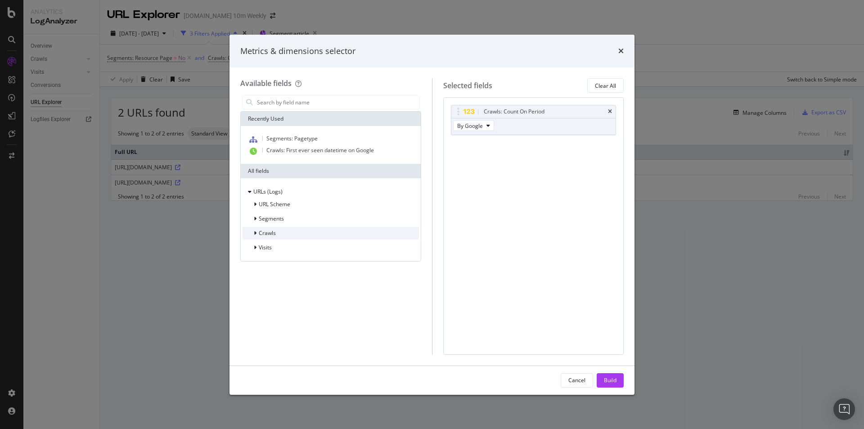
scroll to position [0, 0]
click at [255, 248] on icon "modal" at bounding box center [255, 247] width 3 height 5
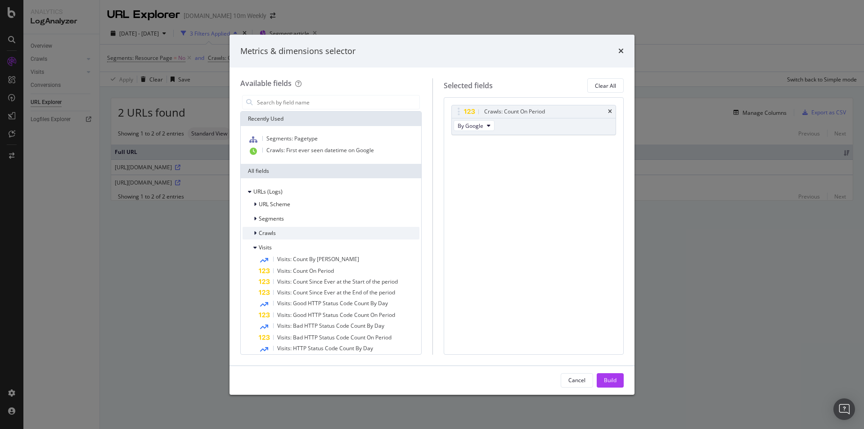
click at [284, 229] on div "Crawls" at bounding box center [331, 233] width 177 height 13
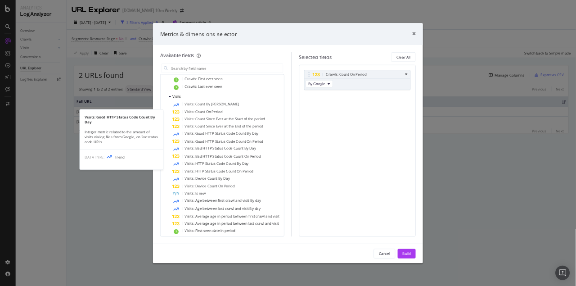
scroll to position [313, 0]
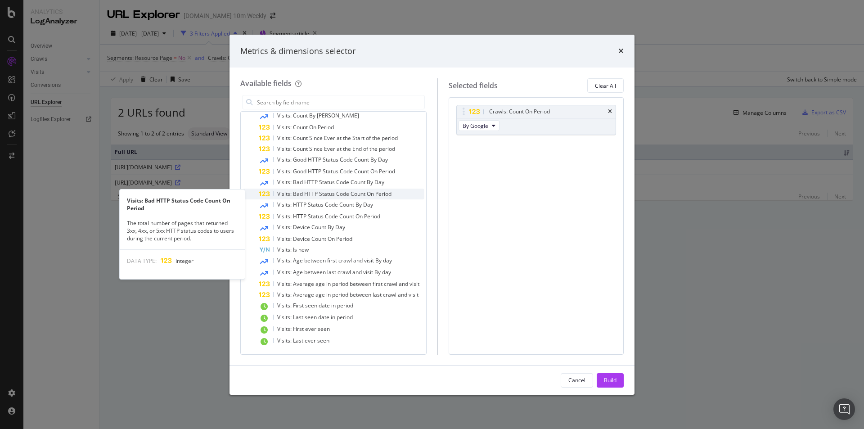
click at [391, 192] on span "Visits: Bad HTTP Status Code Count On Period" at bounding box center [334, 194] width 114 height 8
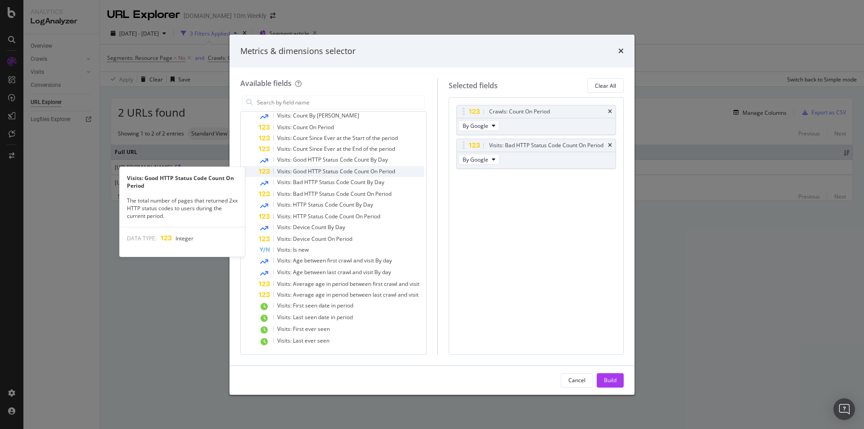
click at [399, 171] on div "Visits: Good HTTP Status Code Count On Period" at bounding box center [342, 171] width 166 height 11
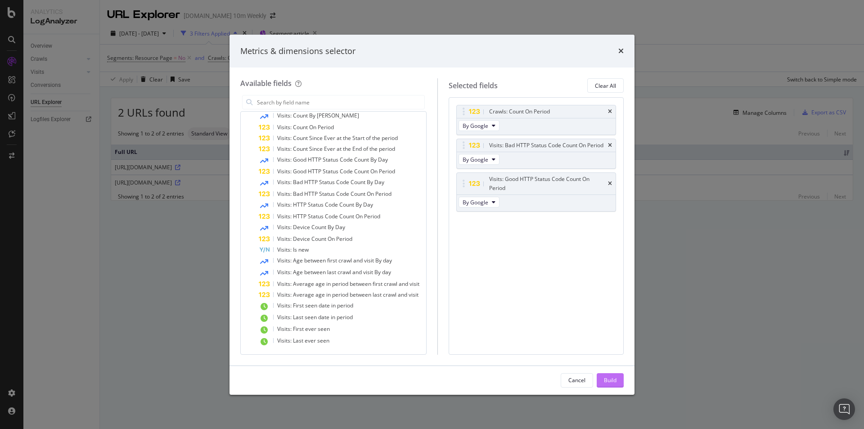
click at [606, 378] on div "Build" at bounding box center [610, 380] width 13 height 8
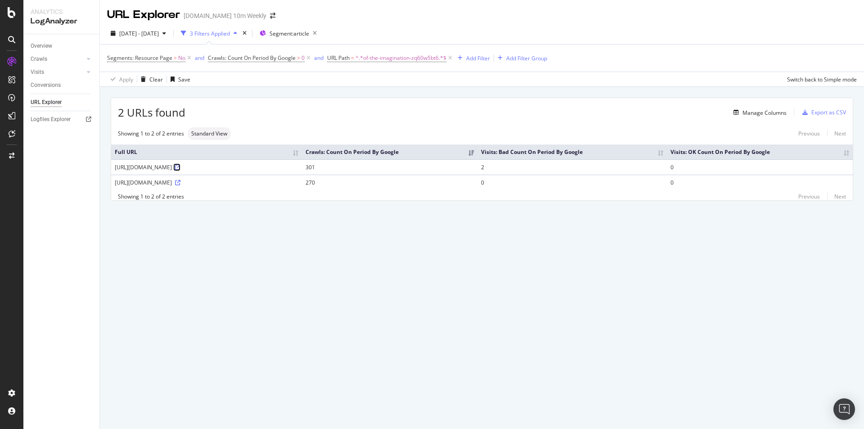
click at [180, 167] on icon at bounding box center [177, 167] width 5 height 5
click at [320, 33] on icon "button" at bounding box center [314, 33] width 11 height 13
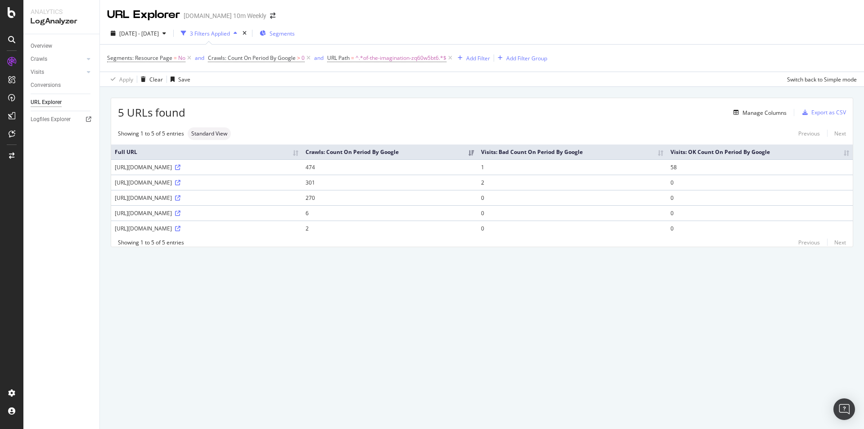
click at [194, 154] on th "Full URL" at bounding box center [206, 151] width 191 height 15
drag, startPoint x: 115, startPoint y: 165, endPoint x: 203, endPoint y: 167, distance: 87.8
click at [203, 167] on div "[URL][DOMAIN_NAME]" at bounding box center [207, 167] width 184 height 8
drag, startPoint x: 115, startPoint y: 181, endPoint x: 207, endPoint y: 184, distance: 91.4
click at [207, 184] on div "https://www.thetimes.co.uk/uk/environment/article/fata-morgana-bizarre-mirage-t…" at bounding box center [207, 183] width 184 height 8
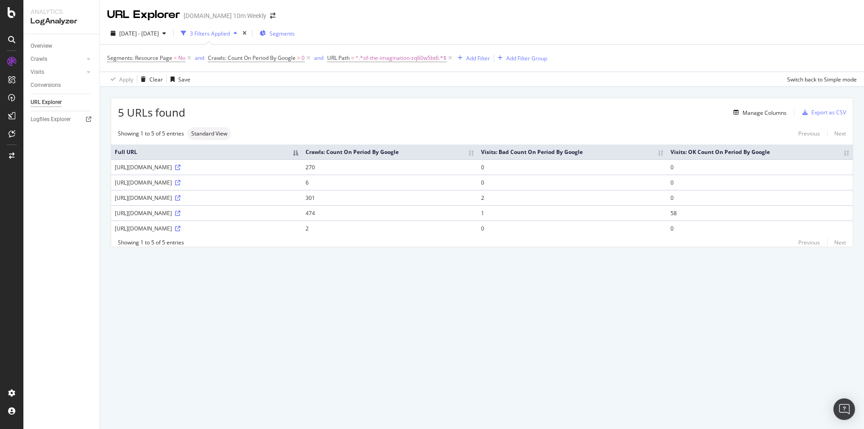
drag, startPoint x: 116, startPoint y: 198, endPoint x: 392, endPoint y: 196, distance: 276.3
click at [298, 196] on div "[URL][DOMAIN_NAME]" at bounding box center [207, 198] width 184 height 8
drag, startPoint x: 116, startPoint y: 214, endPoint x: 176, endPoint y: 218, distance: 60.0
click at [176, 218] on td "[URL][DOMAIN_NAME]" at bounding box center [206, 212] width 191 height 15
click at [180, 215] on div "[URL][DOMAIN_NAME]" at bounding box center [207, 213] width 184 height 8
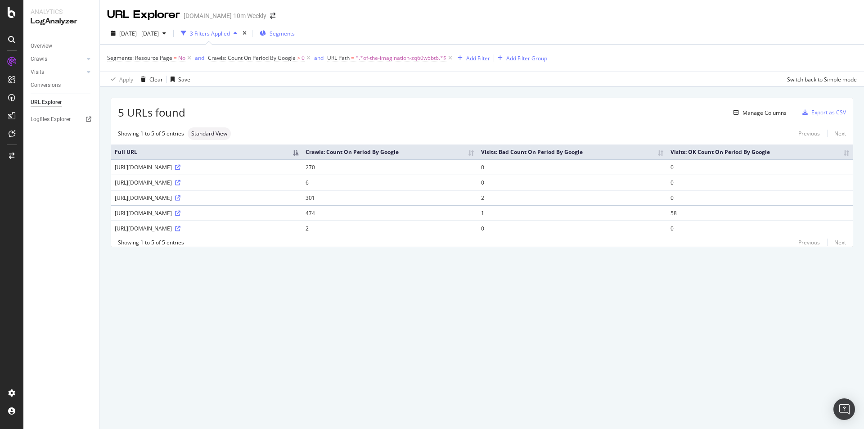
drag, startPoint x: 166, startPoint y: 166, endPoint x: 214, endPoint y: 165, distance: 47.7
click at [214, 165] on div "[URL][DOMAIN_NAME]" at bounding box center [207, 167] width 184 height 8
drag, startPoint x: 176, startPoint y: 167, endPoint x: 229, endPoint y: 166, distance: 53.6
click at [229, 166] on div "[URL][DOMAIN_NAME]" at bounding box center [207, 167] width 184 height 8
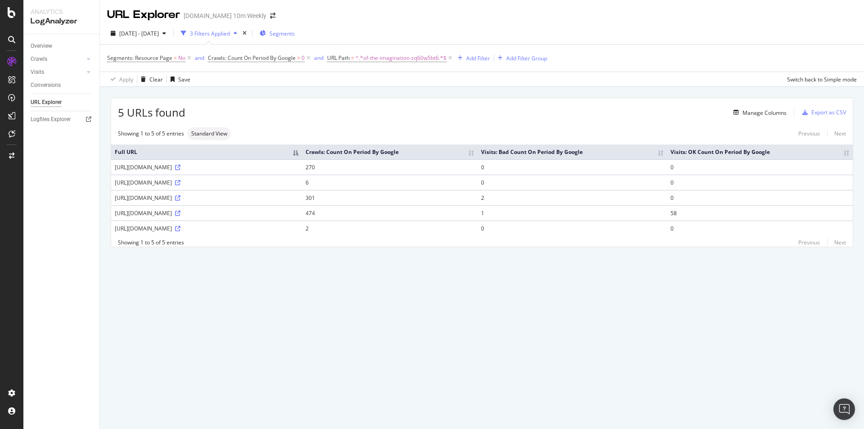
drag, startPoint x: 149, startPoint y: 182, endPoint x: 439, endPoint y: 184, distance: 290.3
click at [298, 184] on div "https://www.thetimes.co.uk/uk/environment/article/fata-morgana-bizarre-mirage-t…" at bounding box center [207, 183] width 184 height 8
drag, startPoint x: 115, startPoint y: 199, endPoint x: 238, endPoint y: 197, distance: 122.4
click at [238, 197] on div "[URL][DOMAIN_NAME]" at bounding box center [207, 198] width 184 height 8
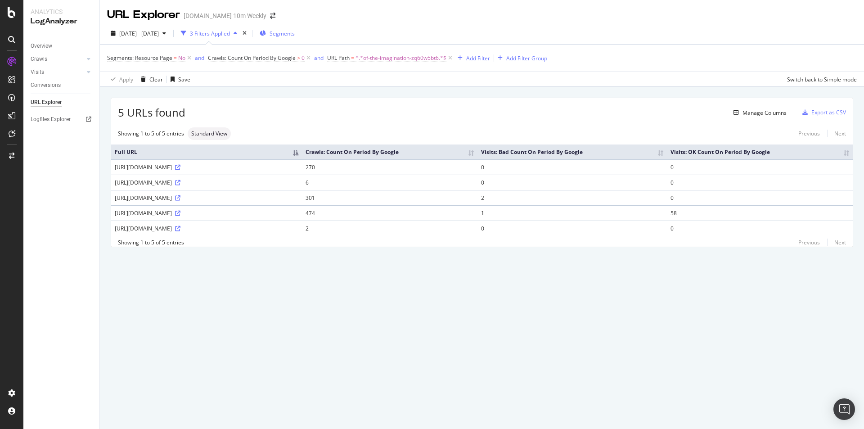
click at [241, 196] on div "[URL][DOMAIN_NAME]" at bounding box center [207, 198] width 184 height 8
click at [770, 116] on div "Manage Columns" at bounding box center [765, 113] width 44 height 8
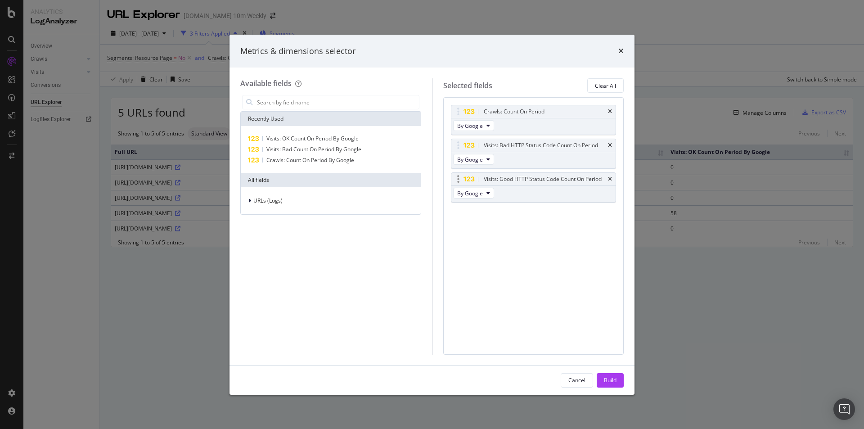
click at [612, 179] on div "Visits: Good HTTP Status Code Count On Period" at bounding box center [533, 179] width 165 height 13
click at [608, 145] on icon "times" at bounding box center [610, 145] width 4 height 5
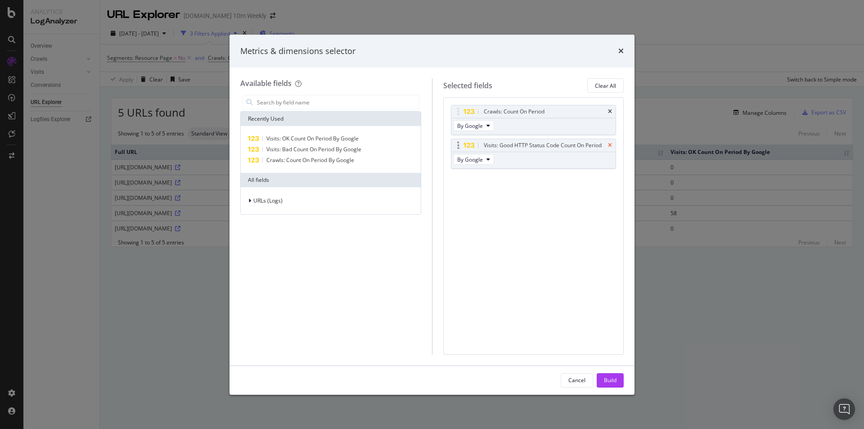
click at [611, 143] on icon "times" at bounding box center [610, 145] width 4 height 5
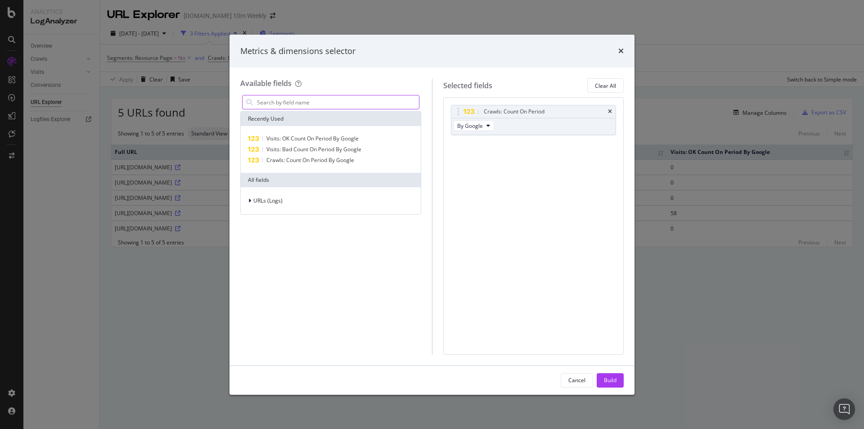
click at [292, 103] on input "modal" at bounding box center [337, 102] width 163 height 14
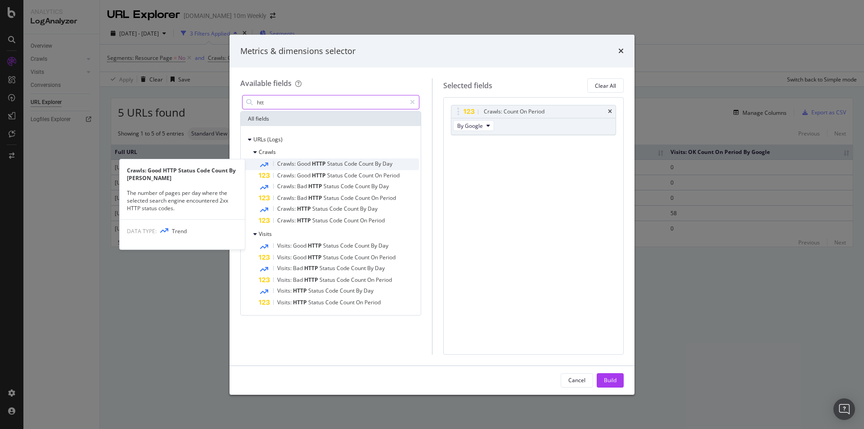
type input "htt"
click at [316, 166] on span "HTTP" at bounding box center [319, 164] width 15 height 8
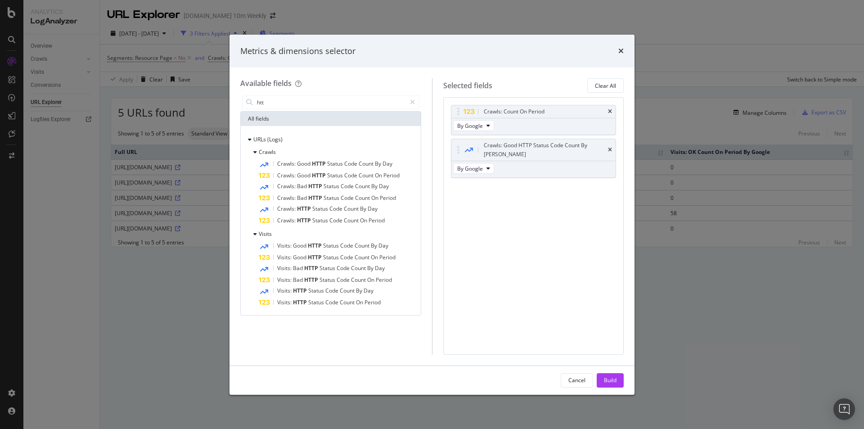
click at [608, 378] on div "Build" at bounding box center [610, 380] width 13 height 8
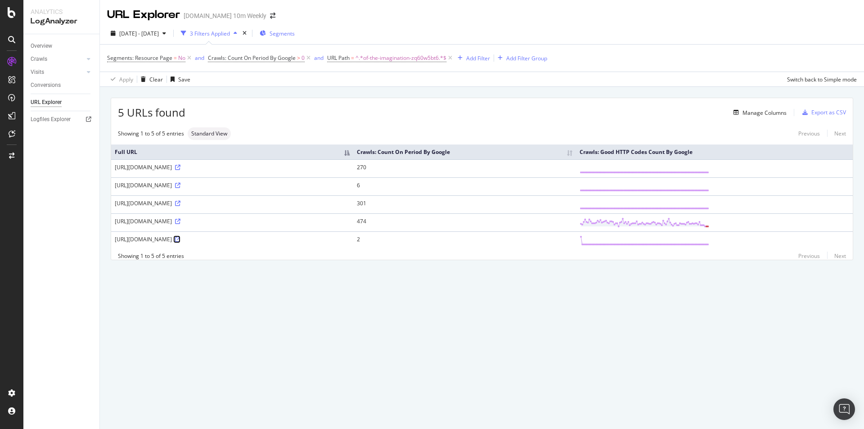
drag, startPoint x: 480, startPoint y: 239, endPoint x: 507, endPoint y: 240, distance: 27.0
click at [159, 32] on span "2025 Jul. 1st - Sep. 30th" at bounding box center [139, 34] width 40 height 8
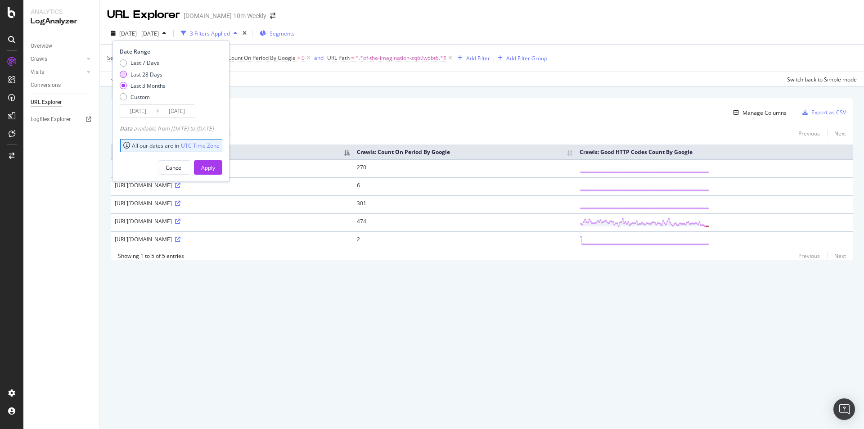
click at [160, 73] on div "Last 28 Days" at bounding box center [147, 75] width 32 height 8
type input "2025/09/03"
click at [222, 169] on button "Apply" at bounding box center [208, 167] width 28 height 14
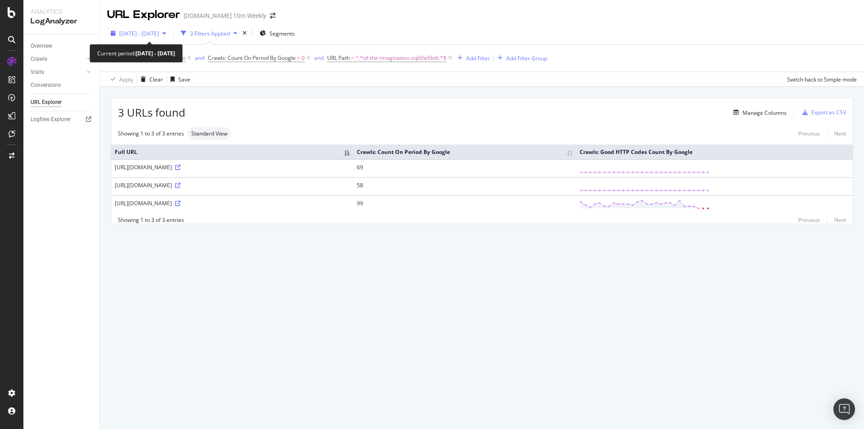
click at [159, 33] on span "2025 Sep. 3rd - Sep. 30th" at bounding box center [139, 34] width 40 height 8
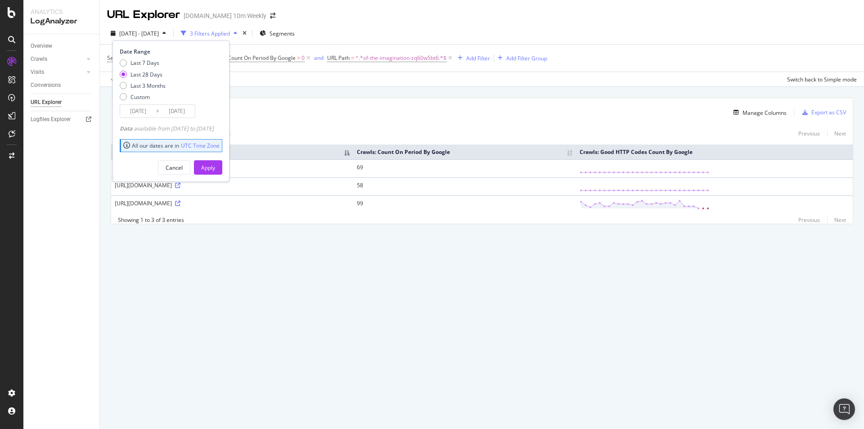
click at [137, 111] on input "2025/09/03" at bounding box center [138, 111] width 36 height 13
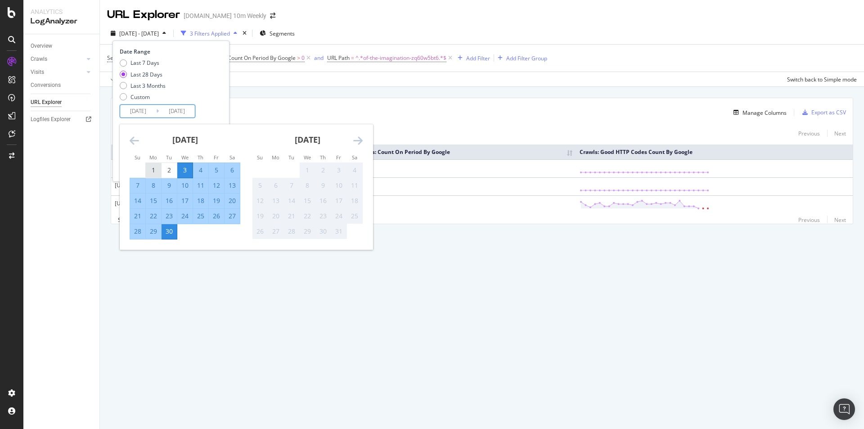
click at [155, 173] on div "1" at bounding box center [153, 170] width 15 height 9
type input "2025/09/01"
click at [220, 104] on div "Date Range Last 7 Days Last 28 Days Last 3 Months Custom 2025/09/01 Navigate fo…" at bounding box center [170, 83] width 100 height 70
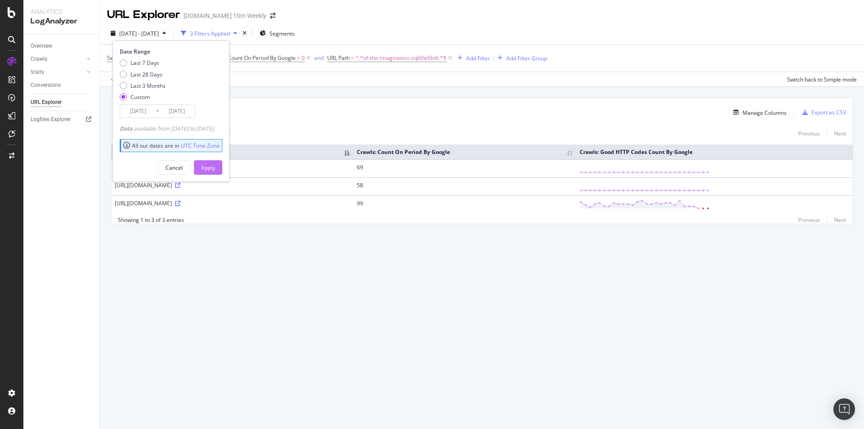
click at [215, 167] on div "Apply" at bounding box center [208, 168] width 14 height 8
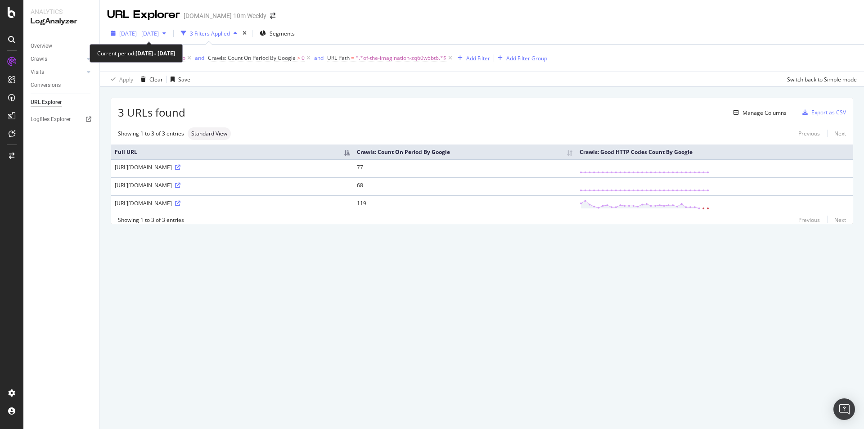
click at [166, 35] on icon "button" at bounding box center [164, 33] width 4 height 5
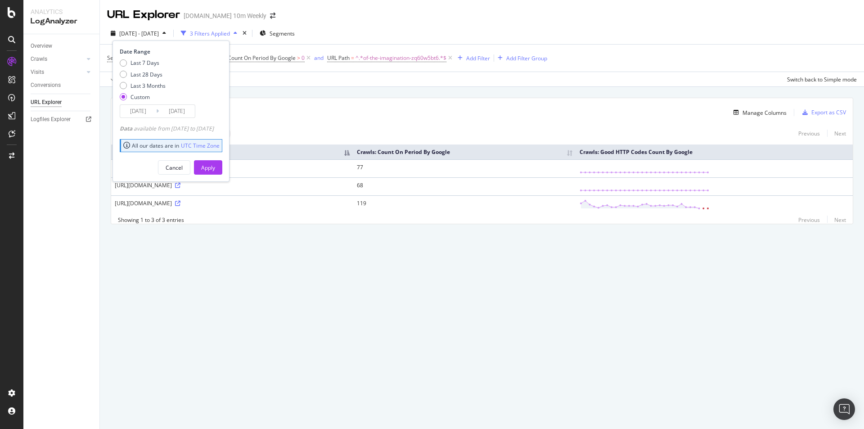
click at [260, 281] on div "URL Explorer TheTimes.com 10m Weekly 2025 Sep. 1st - Sep. 30th 3 Filters Applie…" at bounding box center [482, 214] width 764 height 429
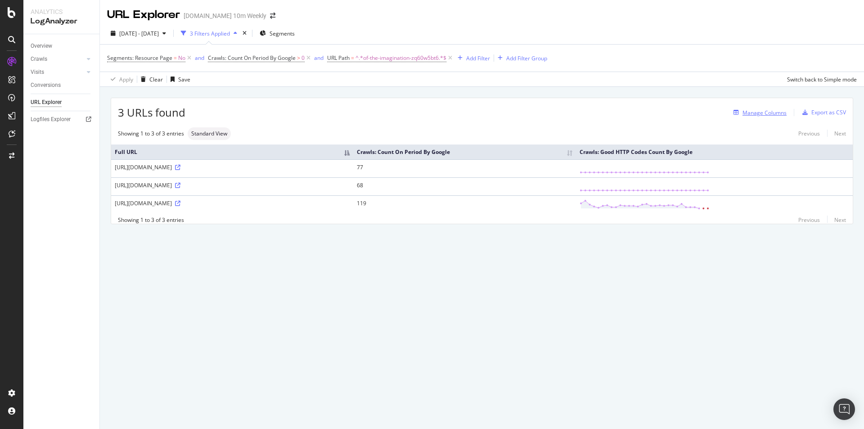
click at [757, 113] on div "Manage Columns" at bounding box center [765, 113] width 44 height 8
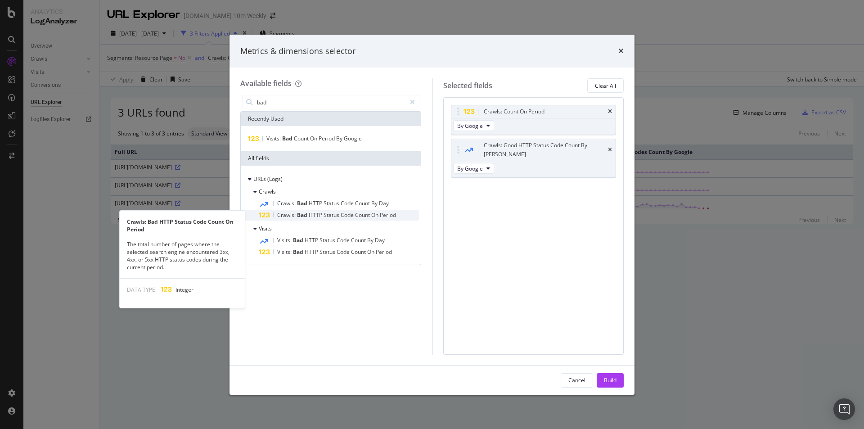
type input "bad"
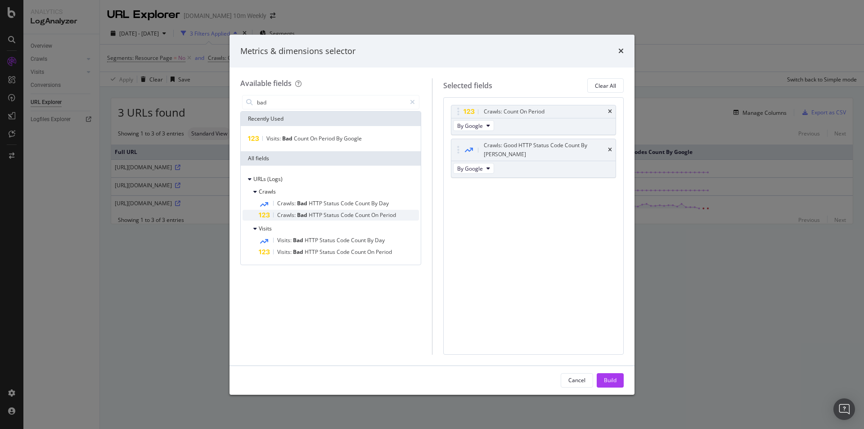
click at [385, 216] on span "Period" at bounding box center [388, 215] width 16 height 8
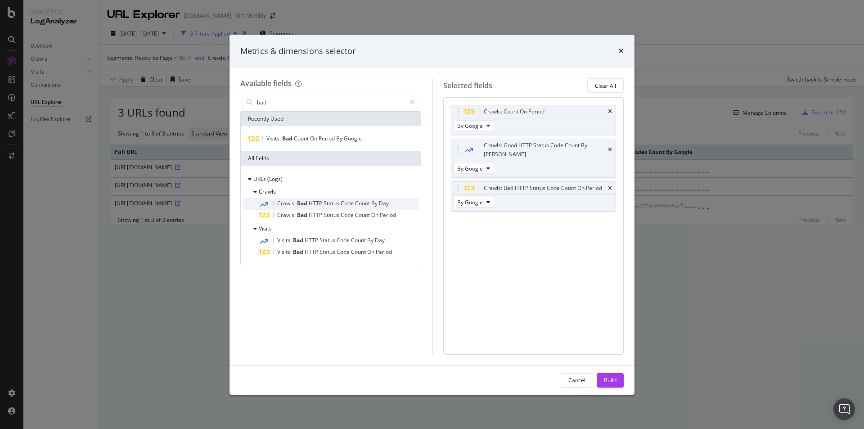
click at [390, 203] on div "Crawls: Bad HTTP Status Code Count By Day" at bounding box center [339, 204] width 160 height 12
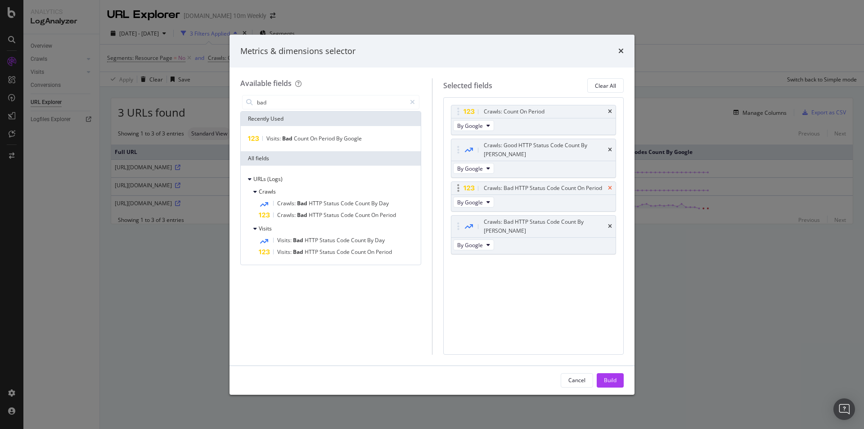
click at [610, 185] on icon "times" at bounding box center [610, 187] width 4 height 5
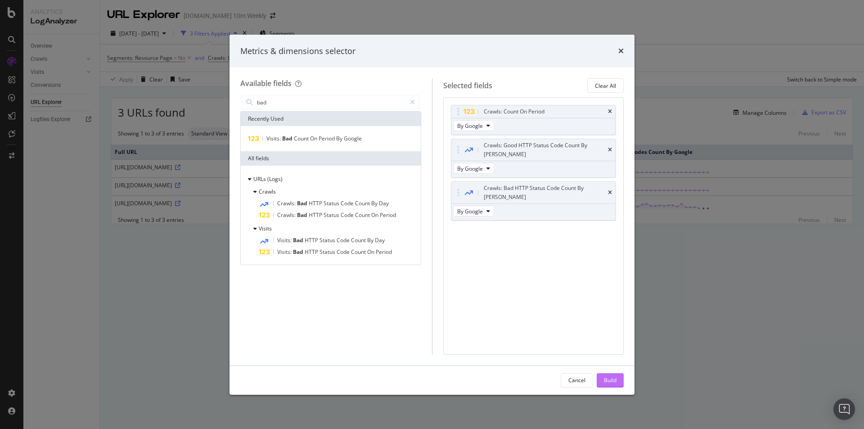
click at [617, 379] on button "Build" at bounding box center [610, 380] width 27 height 14
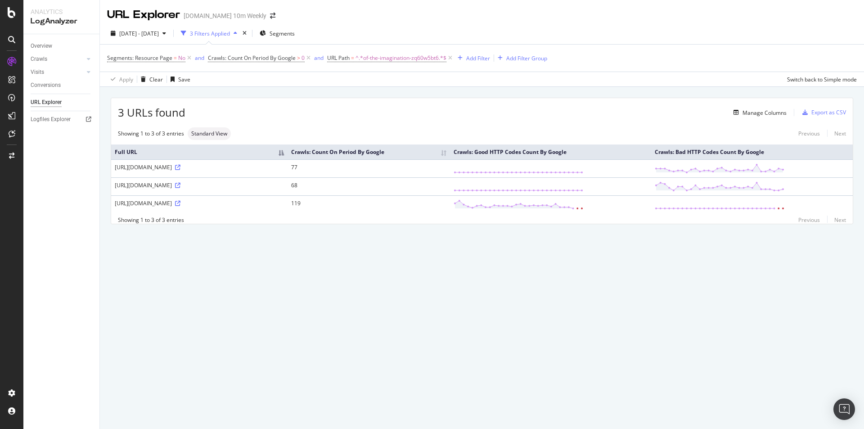
click at [629, 287] on div "URL Explorer TheTimes.com 10m Weekly 2025 Sep. 1st - Sep. 30th 3 Filters Applie…" at bounding box center [482, 214] width 764 height 429
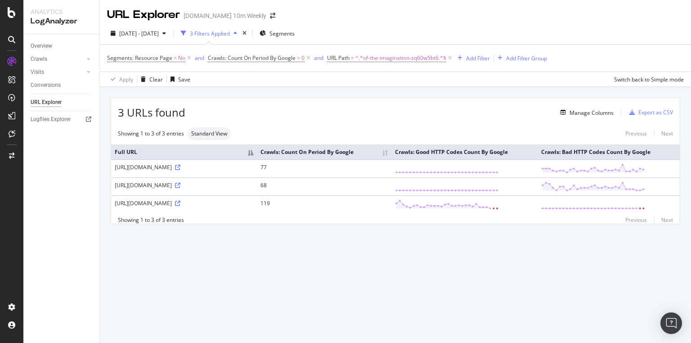
drag, startPoint x: 174, startPoint y: 175, endPoint x: 203, endPoint y: 174, distance: 29.7
click at [203, 171] on div "[URL][DOMAIN_NAME]" at bounding box center [184, 167] width 139 height 8
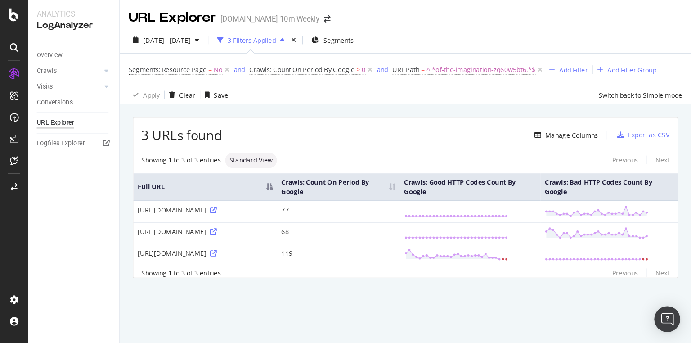
scroll to position [4, 0]
drag, startPoint x: 168, startPoint y: 200, endPoint x: 201, endPoint y: 198, distance: 32.5
click at [201, 197] on div "[URL][DOMAIN_NAME]" at bounding box center [171, 193] width 113 height 8
drag, startPoint x: 168, startPoint y: 224, endPoint x: 225, endPoint y: 225, distance: 57.2
click at [225, 215] on div "[URL][DOMAIN_NAME]" at bounding box center [171, 211] width 113 height 8
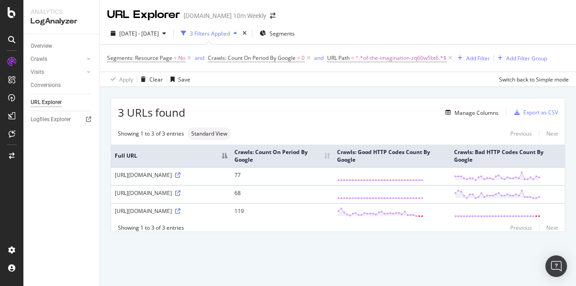
drag, startPoint x: 249, startPoint y: 178, endPoint x: 235, endPoint y: 178, distance: 14.0
click at [227, 178] on div "[URL][DOMAIN_NAME]" at bounding box center [171, 175] width 113 height 8
drag, startPoint x: 258, startPoint y: 198, endPoint x: 241, endPoint y: 196, distance: 16.7
click at [231, 196] on td "[URL][DOMAIN_NAME]" at bounding box center [171, 194] width 120 height 18
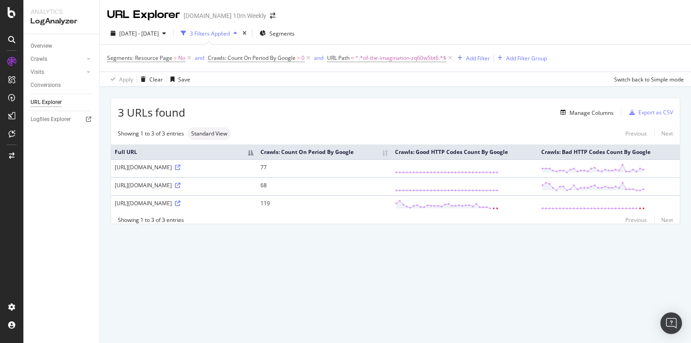
scroll to position [0, 0]
click at [395, 256] on div "3 URLs found Manage Columns Export as CSV Showing 1 to 3 of 3 entries Standard …" at bounding box center [395, 171] width 591 height 169
drag, startPoint x: 169, startPoint y: 171, endPoint x: 221, endPoint y: 175, distance: 52.4
click at [221, 171] on div "[URL][DOMAIN_NAME]" at bounding box center [184, 167] width 139 height 8
drag, startPoint x: 171, startPoint y: 195, endPoint x: 212, endPoint y: 196, distance: 41.4
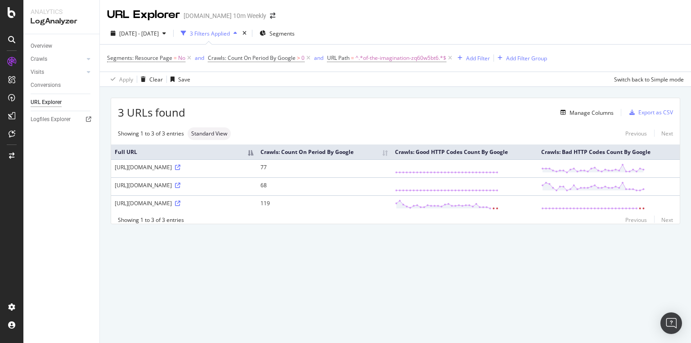
click at [212, 189] on div "[URL][DOMAIN_NAME]" at bounding box center [184, 185] width 139 height 8
drag, startPoint x: 367, startPoint y: 171, endPoint x: 375, endPoint y: 172, distance: 8.2
click at [375, 172] on td "77" at bounding box center [324, 168] width 135 height 18
drag, startPoint x: 370, startPoint y: 198, endPoint x: 378, endPoint y: 197, distance: 8.7
click at [378, 195] on td "68" at bounding box center [324, 186] width 135 height 18
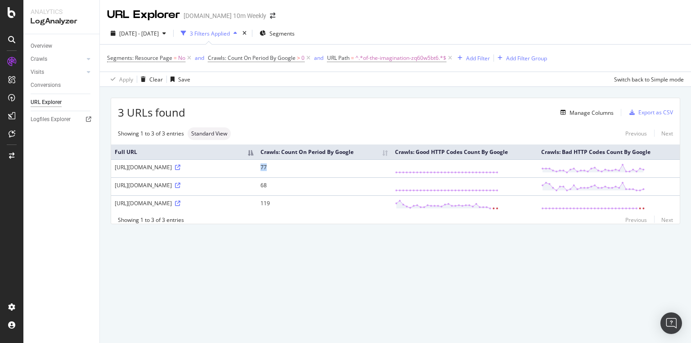
drag, startPoint x: 370, startPoint y: 171, endPoint x: 378, endPoint y: 171, distance: 8.6
click at [378, 171] on td "77" at bounding box center [324, 168] width 135 height 18
drag, startPoint x: 388, startPoint y: 201, endPoint x: 112, endPoint y: 172, distance: 277.9
click at [112, 172] on tbody "https://www.thetimes.co.uk/article/fata-morgana-bizarre-mirage-thats-no-stretch…" at bounding box center [395, 186] width 569 height 54
click at [392, 173] on td "77" at bounding box center [324, 168] width 135 height 18
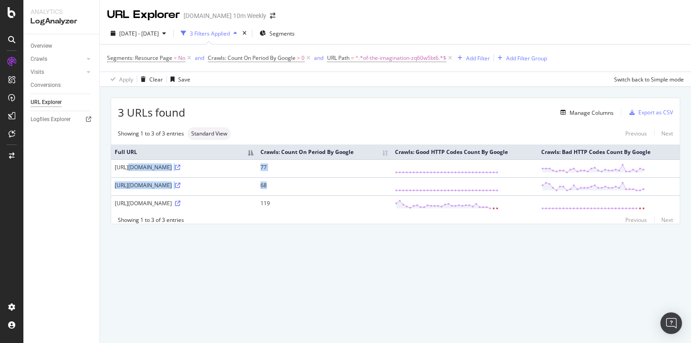
click at [384, 170] on td "77" at bounding box center [324, 168] width 135 height 18
drag, startPoint x: 380, startPoint y: 171, endPoint x: 358, endPoint y: 175, distance: 22.3
click at [358, 175] on tr "https://www.thetimes.co.uk/article/fata-morgana-bizarre-mirage-thats-no-stretch…" at bounding box center [395, 168] width 569 height 18
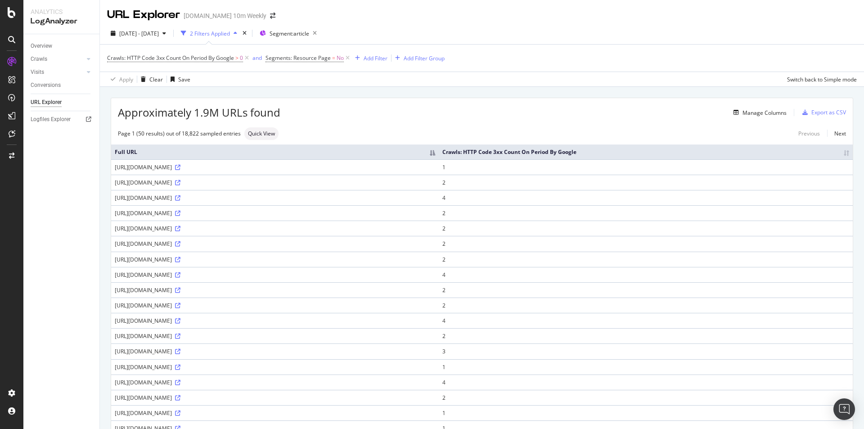
click at [300, 152] on th "Full URL" at bounding box center [275, 151] width 328 height 15
click at [676, 146] on th "Crawls: HTTP Code 3xx Count On Period By Google" at bounding box center [671, 151] width 363 height 15
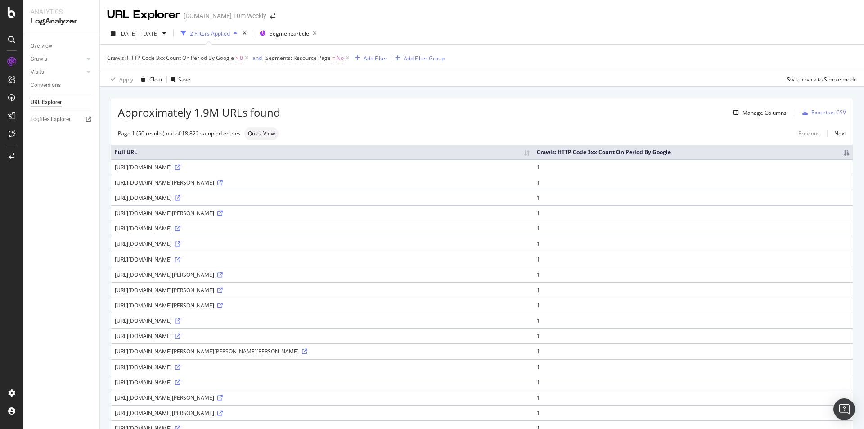
click at [367, 149] on th "Full URL" at bounding box center [322, 151] width 422 height 15
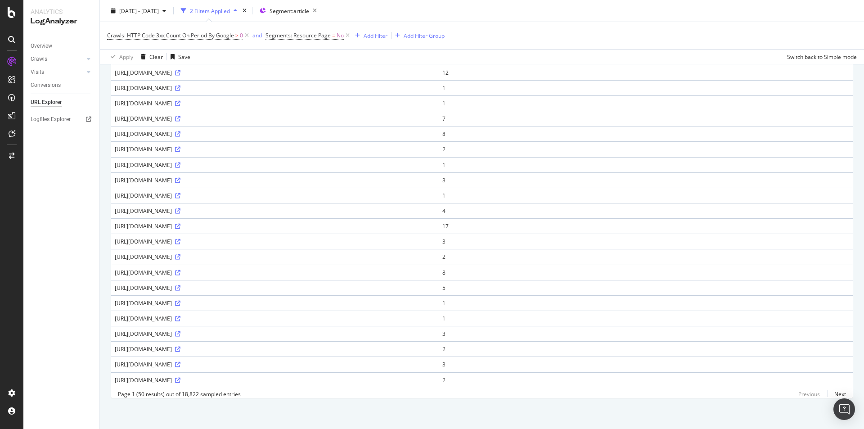
scroll to position [542, 0]
click at [180, 269] on icon at bounding box center [177, 271] width 5 height 5
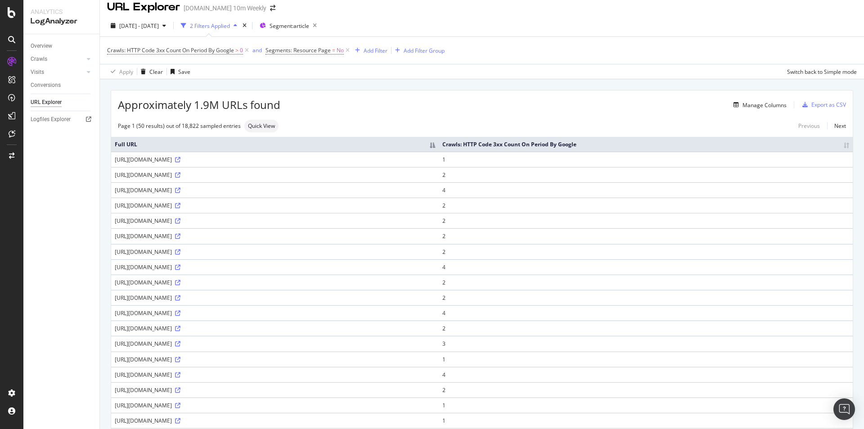
scroll to position [0, 0]
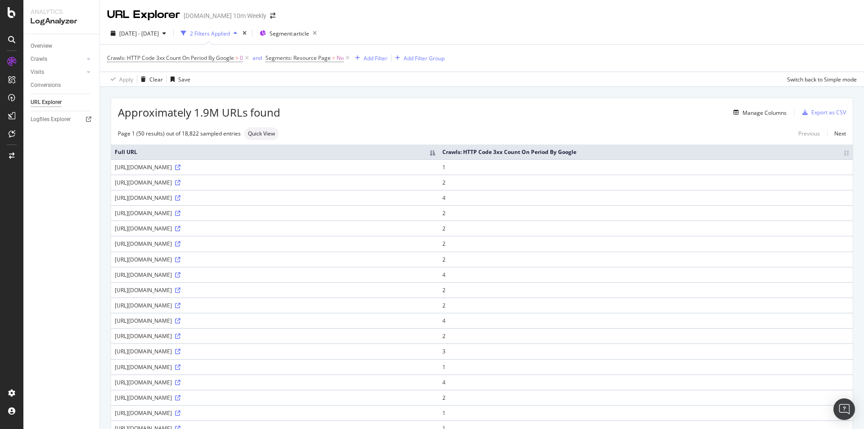
click at [281, 154] on th "Full URL" at bounding box center [275, 151] width 328 height 15
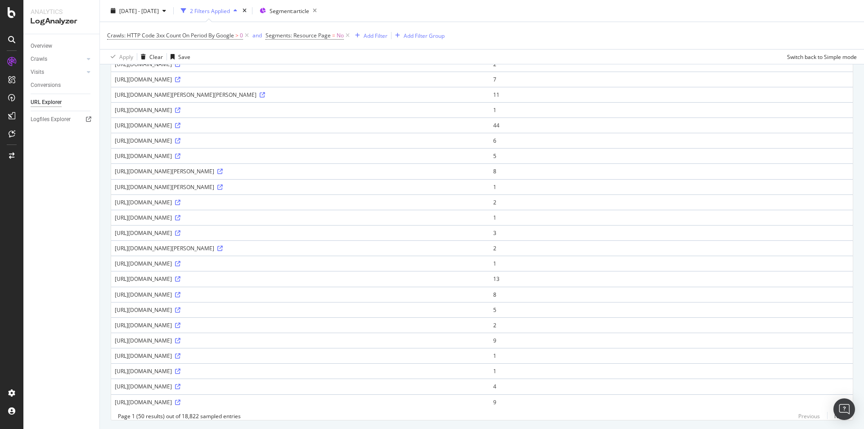
scroll to position [548, 0]
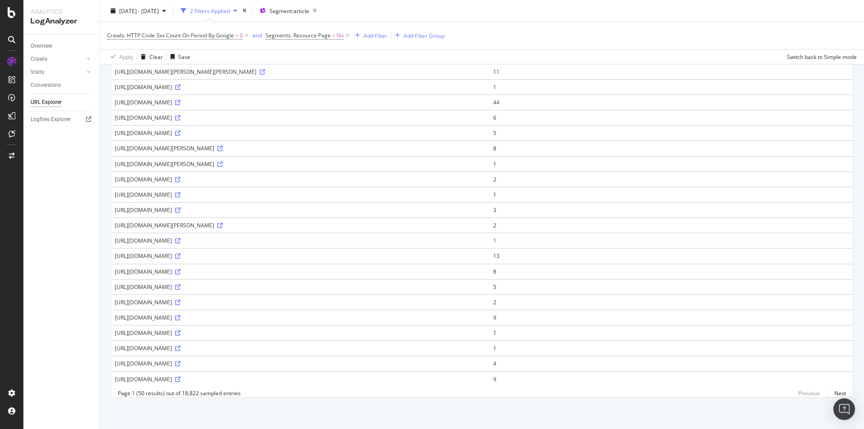
drag, startPoint x: 408, startPoint y: 354, endPoint x: 202, endPoint y: 359, distance: 205.7
click at [202, 360] on div "[URL][DOMAIN_NAME]" at bounding box center [300, 364] width 371 height 8
copy div "you-think-that-mobile-phones-are-tricky-now-heres-the-next-upgrade-sbqsxst0p3c"
click at [180, 361] on icon at bounding box center [177, 363] width 5 height 5
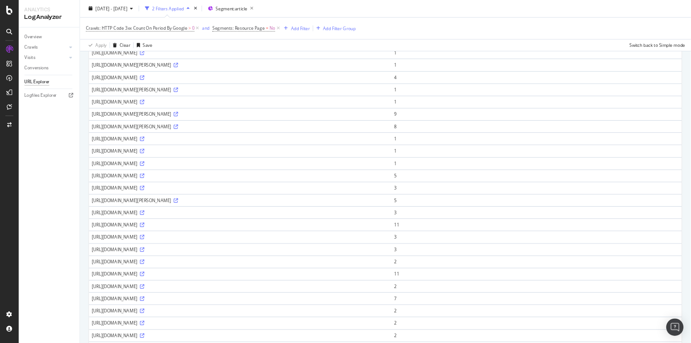
scroll to position [0, 0]
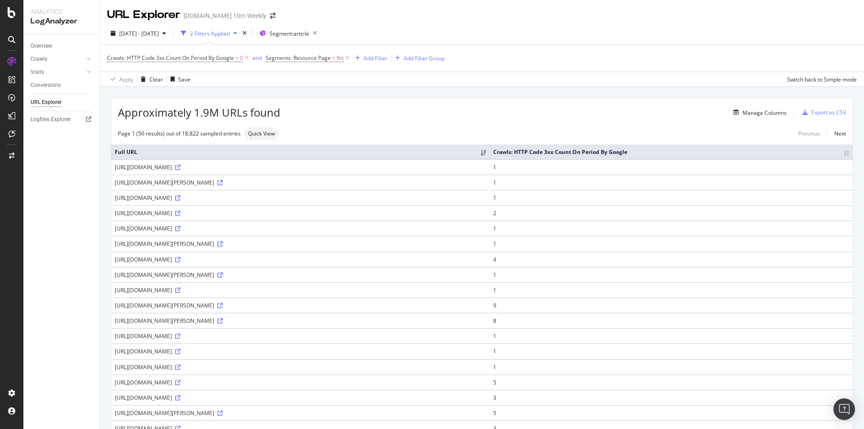
click at [422, 127] on div "Page 1 (50 results) out of 18,822 sampled entries Quick View Previous Next" at bounding box center [482, 133] width 742 height 13
click at [837, 152] on th "Crawls: HTTP Code 3xx Count On Period By Google" at bounding box center [671, 151] width 363 height 15
click at [835, 152] on th "Crawls: HTTP Code 3xx Count On Period By Google" at bounding box center [671, 151] width 363 height 15
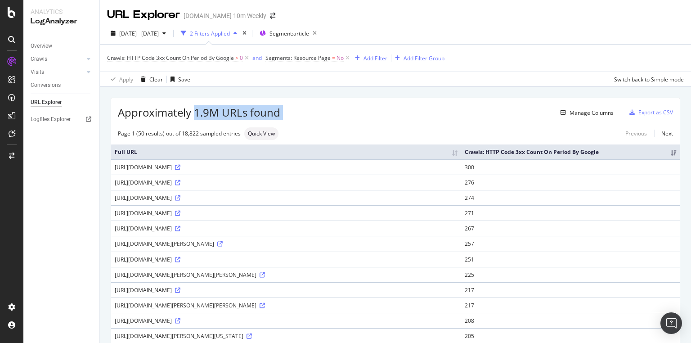
drag, startPoint x: 196, startPoint y: 114, endPoint x: 285, endPoint y: 113, distance: 89.1
click at [285, 113] on div "Approximately 1.9M URLs found Manage Columns Export as CSV" at bounding box center [395, 109] width 569 height 22
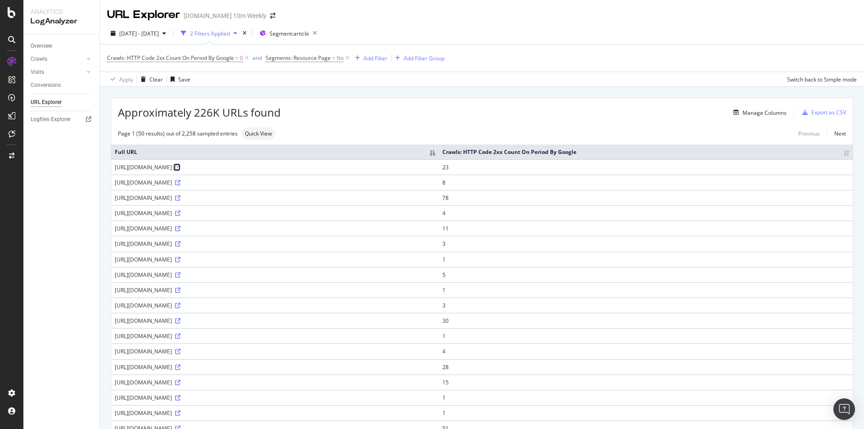
click at [180, 163] on link at bounding box center [177, 167] width 7 height 8
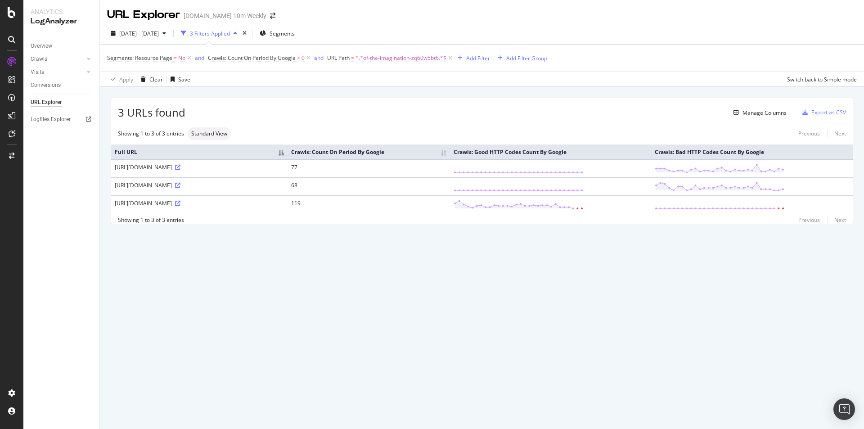
click at [369, 58] on span "^.*of-the-imagination-zq60w5bt6.*$" at bounding box center [401, 58] width 91 height 13
click at [381, 93] on input "of-the-imagination-zq60w5bt6" at bounding box center [378, 95] width 85 height 14
paste input "083c8448-5fdd-11e7-b6f8-8145f3f5d431"
type input "083c8448-5fdd-11e7-b6f8-8145f3f5d431"
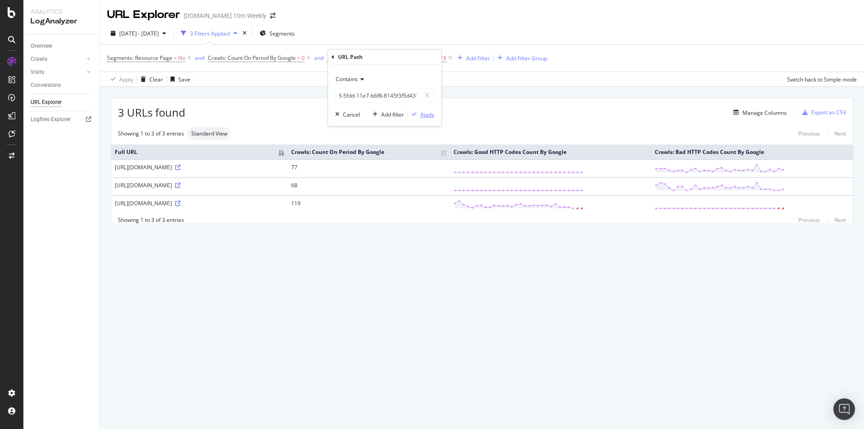
scroll to position [0, 0]
click at [425, 114] on div "Apply" at bounding box center [427, 115] width 14 height 8
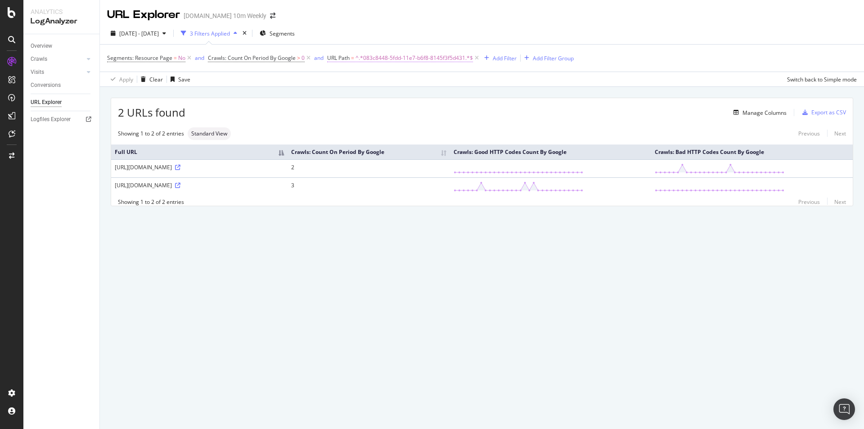
click at [409, 57] on span "^.*083c8448-5fdd-11e7-b6f8-8145f3f5d431.*$" at bounding box center [414, 58] width 117 height 13
click at [428, 94] on icon at bounding box center [427, 95] width 5 height 6
click at [415, 94] on input "text" at bounding box center [385, 95] width 98 height 14
paste input "you-think-that-mobile-phones-are-tricky-now-heres-the-next-upgrade-sbqsxst0p3c"
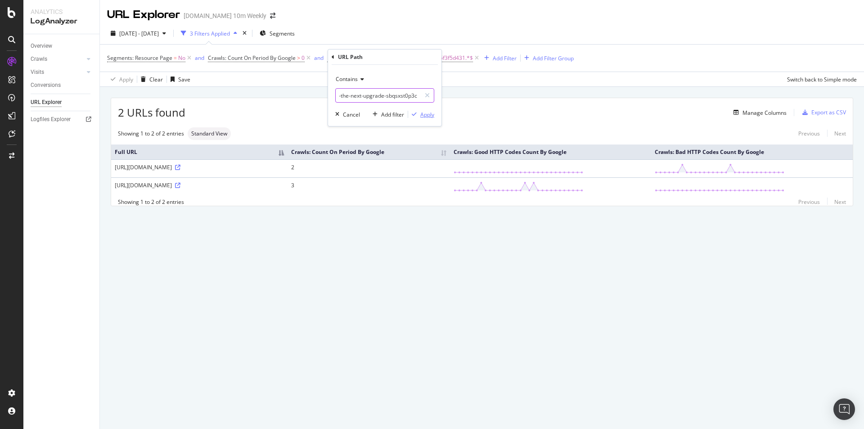
type input "you-think-that-mobile-phones-are-tricky-now-heres-the-next-upgrade-sbqsxst0p3c"
click at [429, 111] on div "Apply" at bounding box center [427, 115] width 14 height 8
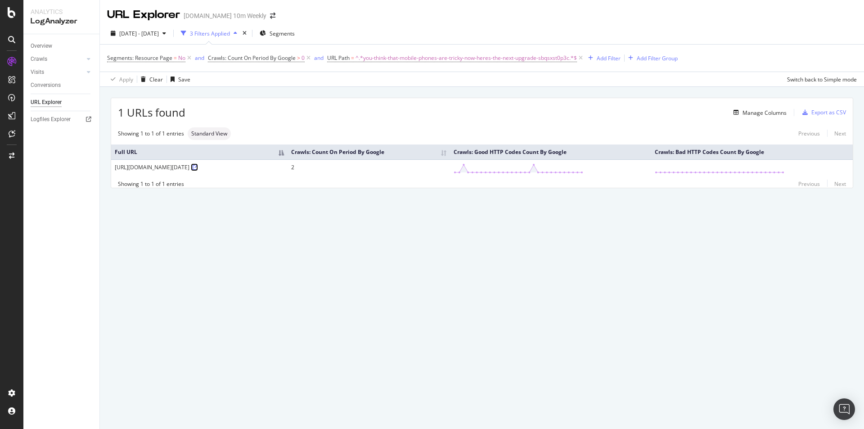
click at [193, 170] on icon at bounding box center [195, 167] width 5 height 5
click at [448, 59] on span "^.*you-think-that-mobile-phones-are-tricky-now-heres-the-next-upgrade-sbqsxst0p…" at bounding box center [466, 58] width 221 height 13
click at [418, 95] on input "you-think-that-mobile-phones-are-tricky-now-heres-the-next-upgrade-sbqsxst0p3c" at bounding box center [378, 95] width 85 height 14
drag, startPoint x: 416, startPoint y: 94, endPoint x: 335, endPoint y: 96, distance: 81.0
click at [335, 96] on div "Contains you-think-that-mobile-phones-are-tricky-now-heres-the-next-upgrade-sbq…" at bounding box center [384, 95] width 113 height 61
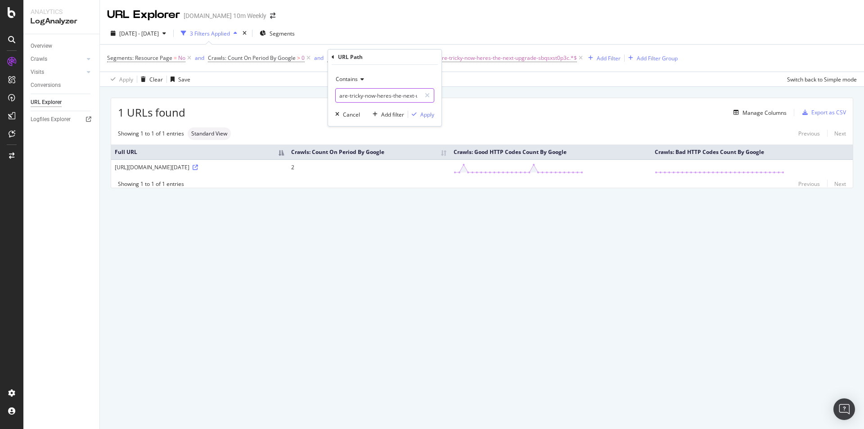
drag, startPoint x: 414, startPoint y: 93, endPoint x: 324, endPoint y: 90, distance: 90.1
click at [324, 90] on body "Analytics LogAnalyzer Overview Crawls Daily Distribution Segments Distribution …" at bounding box center [432, 214] width 864 height 429
paste input "lude-to-ecstasy-members-cvm6vwr7p"
type input "lude-to-ecstasy-members-cvm6vwr7p"
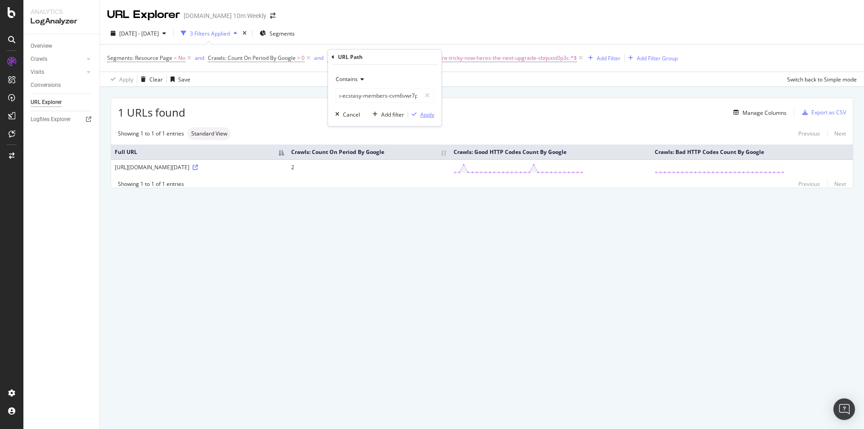
click at [424, 114] on div "Apply" at bounding box center [427, 115] width 14 height 8
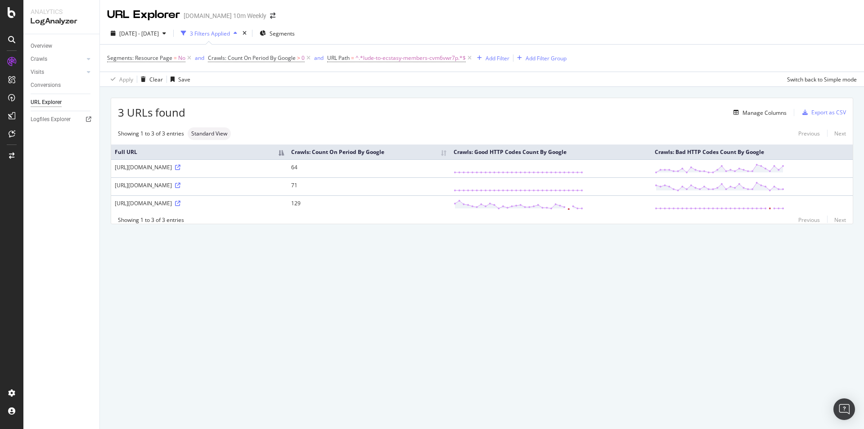
click at [629, 287] on div "URL Explorer [DOMAIN_NAME] 10m Weekly [DATE] - [DATE] 3 Filters Applied Segment…" at bounding box center [482, 214] width 764 height 429
